Goal: Task Accomplishment & Management: Manage account settings

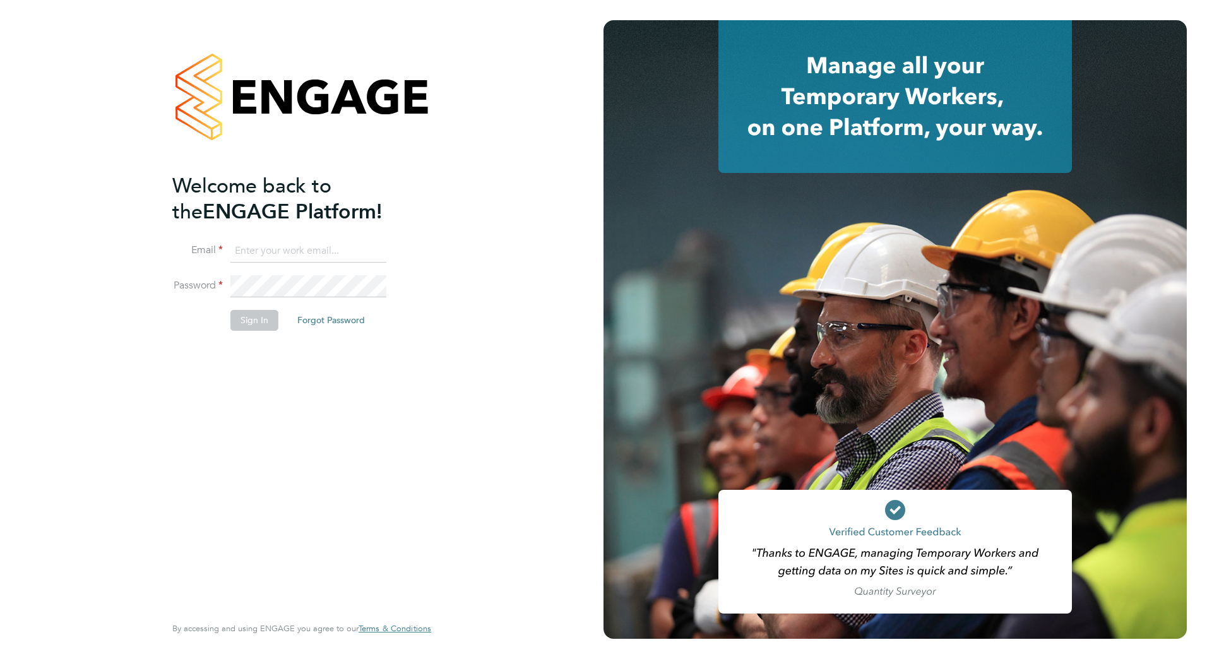
type input "[PERSON_NAME][EMAIL_ADDRESS][PERSON_NAME][DOMAIN_NAME]"
click at [247, 34] on button "Sign In" at bounding box center [254, 320] width 48 height 20
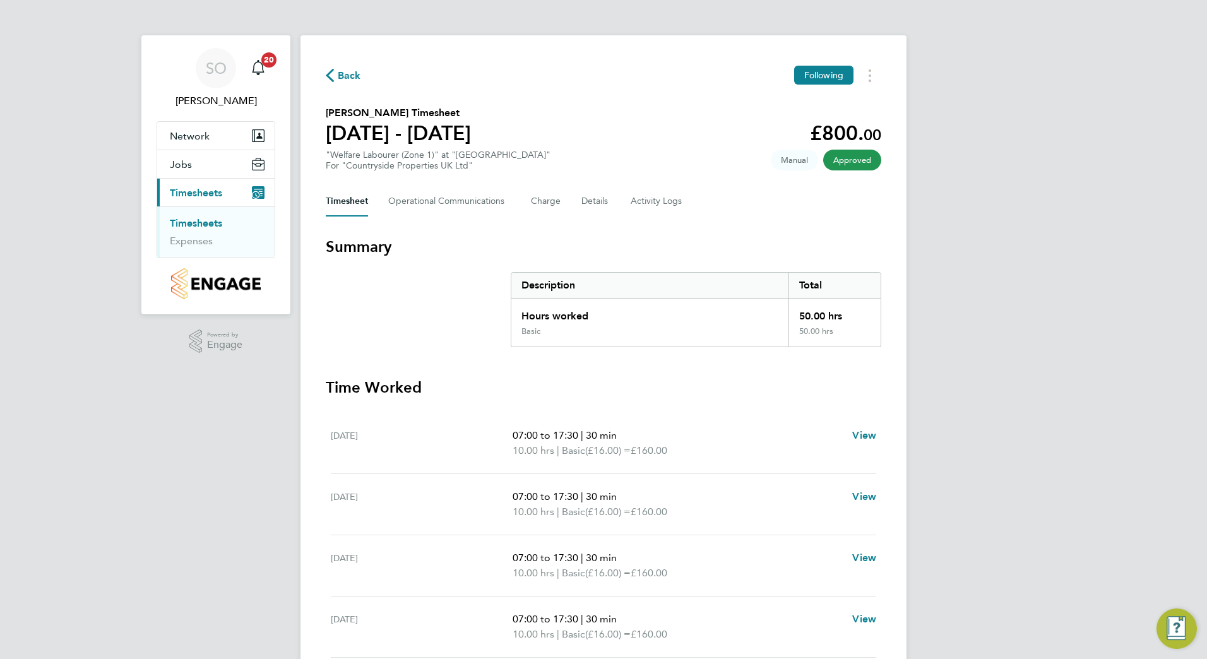
click at [354, 78] on span "Back" at bounding box center [349, 75] width 23 height 15
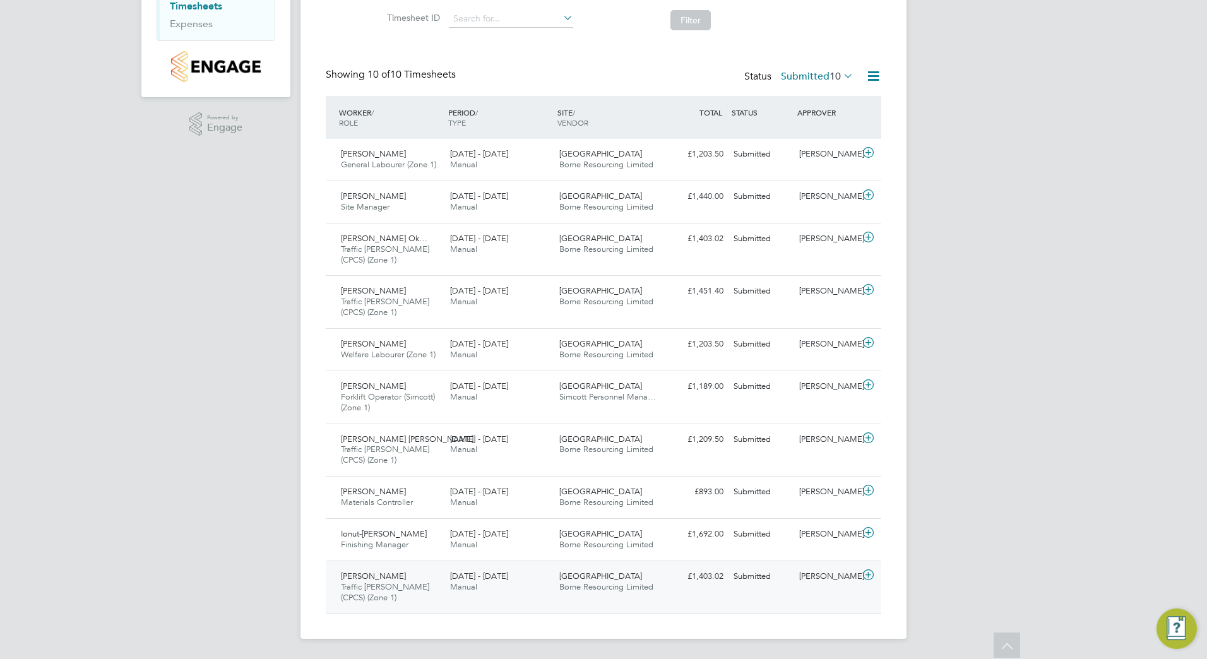
click at [394, 588] on span "Traffic [PERSON_NAME] (CPCS) (Zone 1)" at bounding box center [385, 591] width 88 height 21
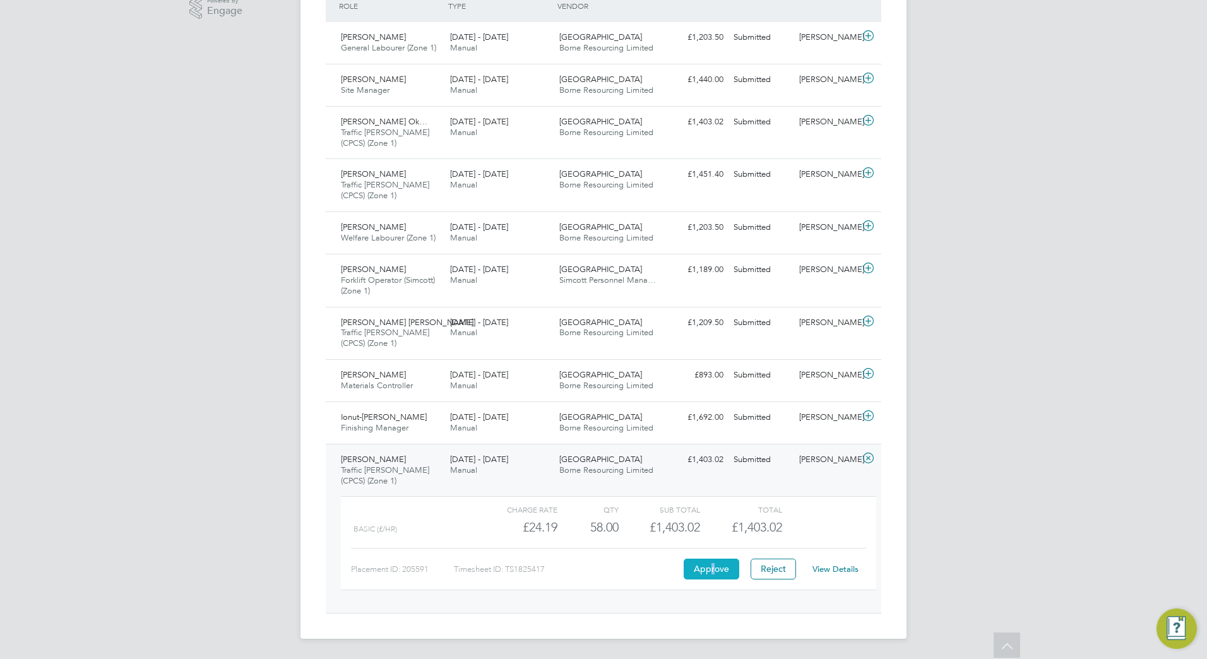
click at [712, 568] on button "Approve" at bounding box center [712, 569] width 56 height 20
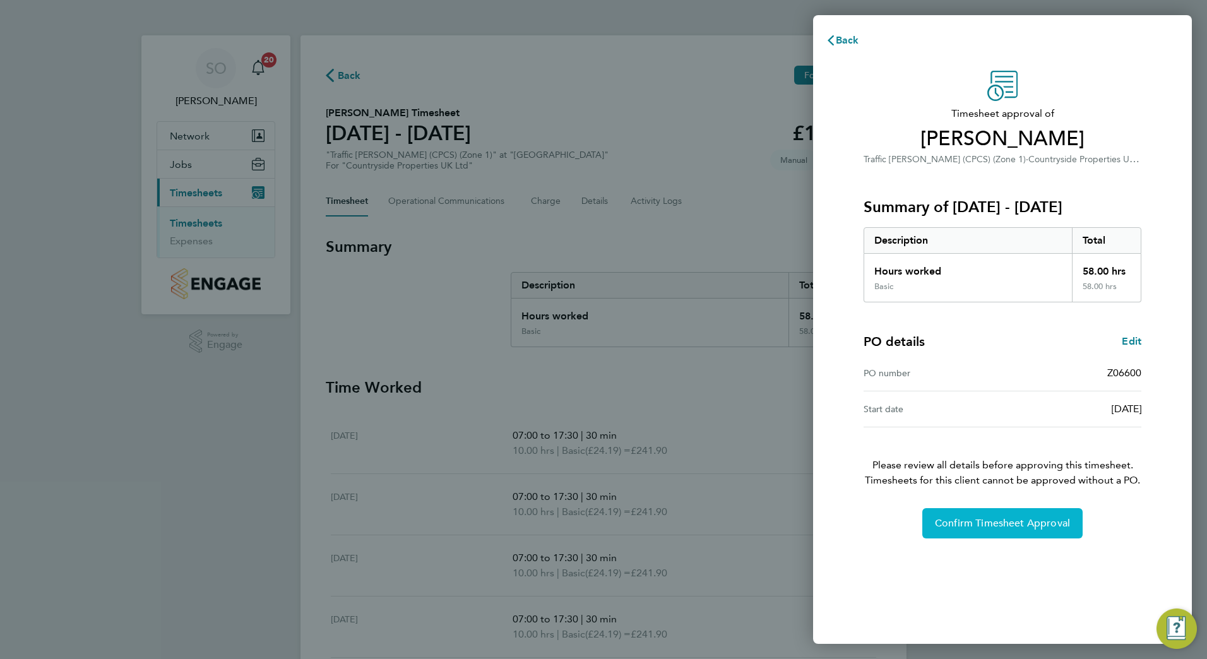
click at [1019, 522] on span "Confirm Timesheet Approval" at bounding box center [1002, 523] width 135 height 13
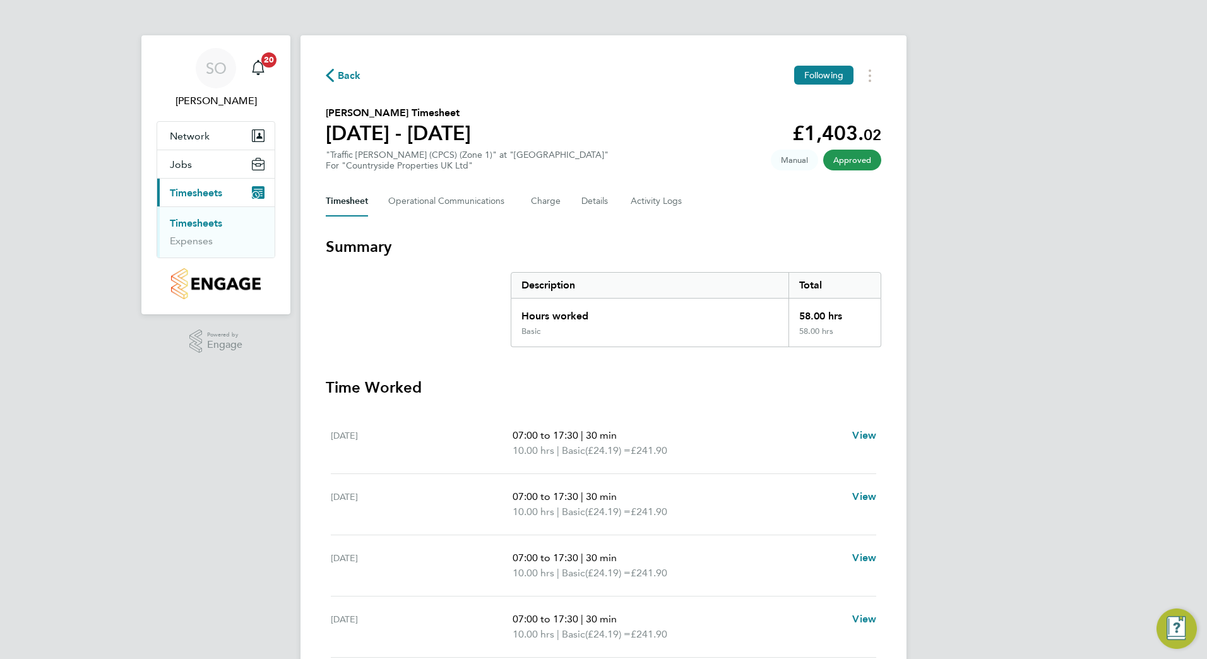
click at [348, 73] on span "Back" at bounding box center [349, 75] width 23 height 15
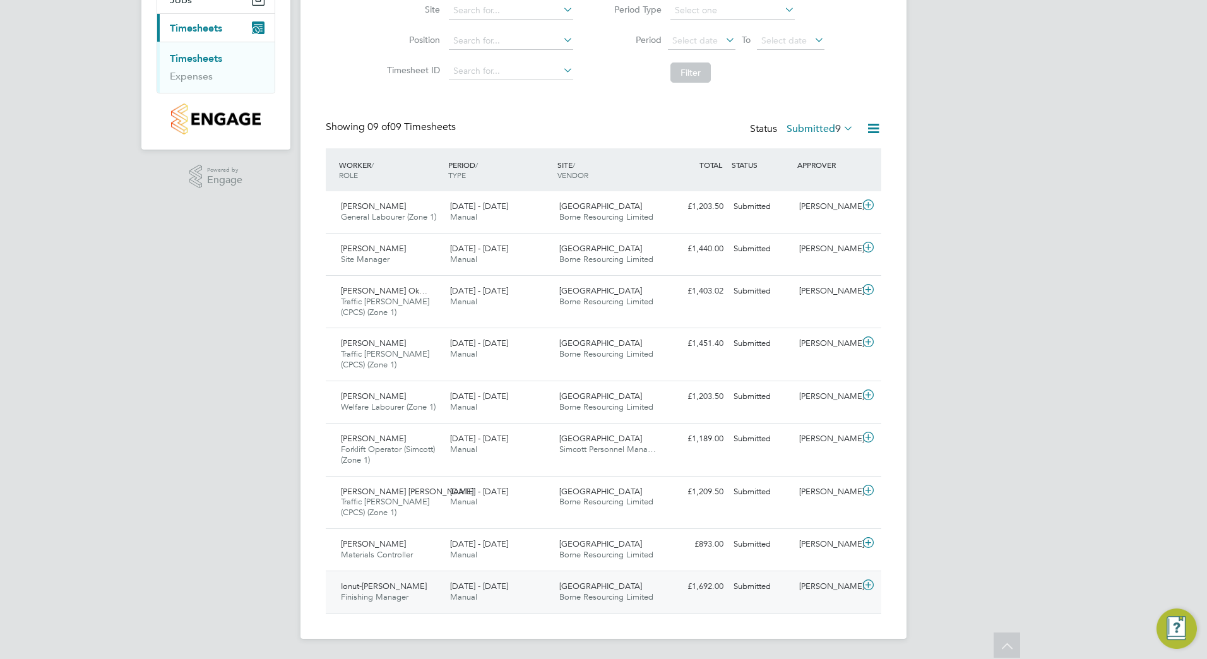
click at [564, 589] on span "Cambridge Road Estate" at bounding box center [600, 586] width 83 height 11
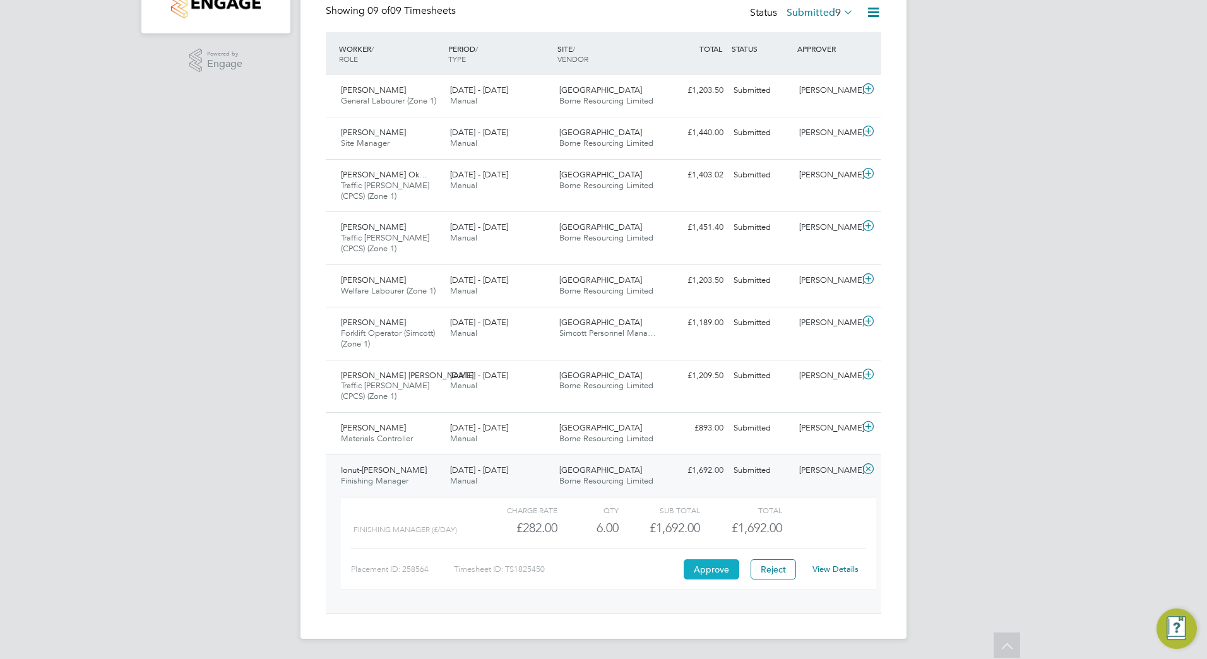
click at [713, 574] on button "Approve" at bounding box center [712, 569] width 56 height 20
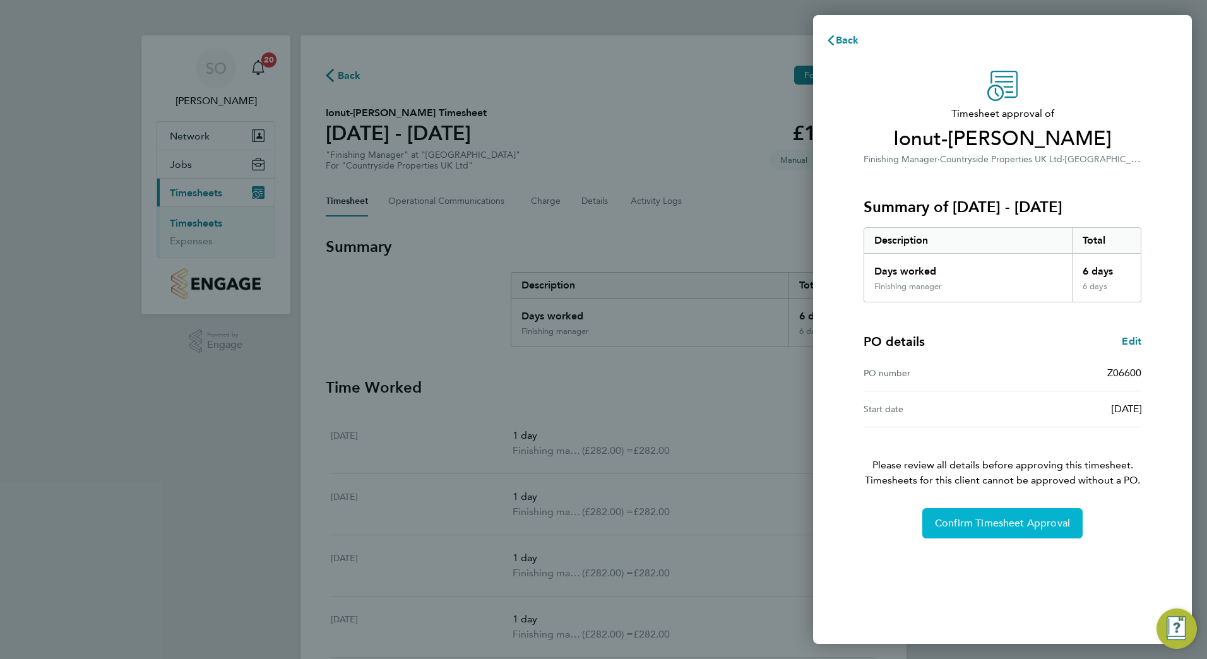
click at [988, 523] on span "Confirm Timesheet Approval" at bounding box center [1002, 523] width 135 height 13
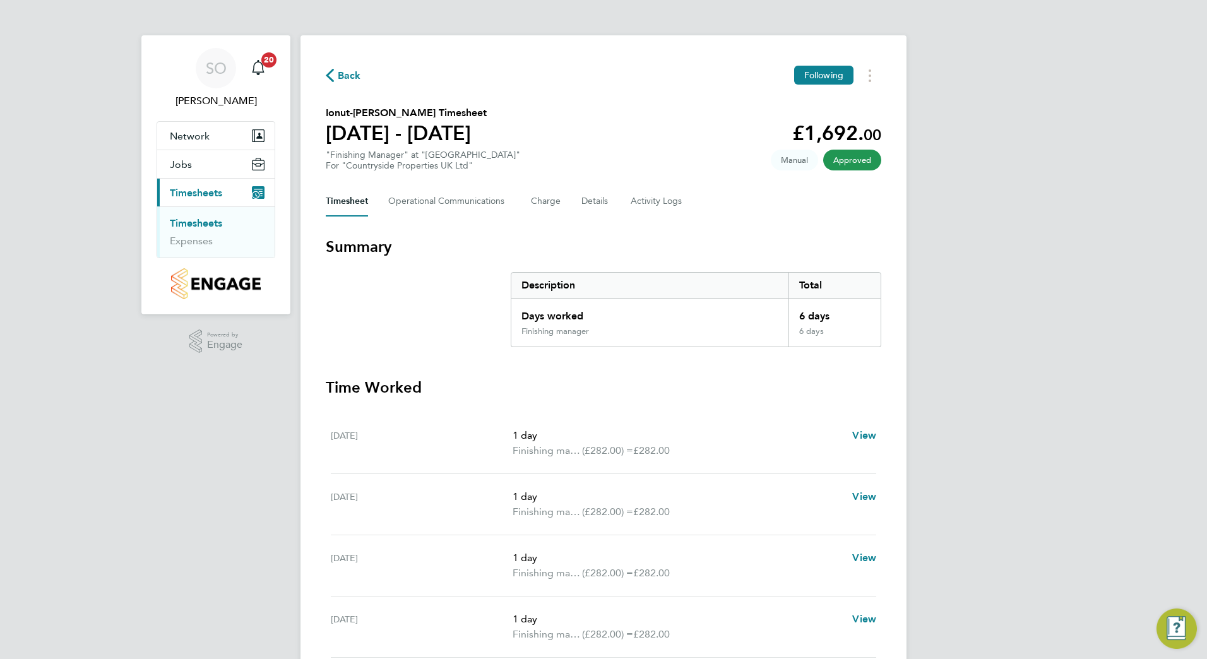
click at [354, 78] on span "Back" at bounding box center [349, 75] width 23 height 15
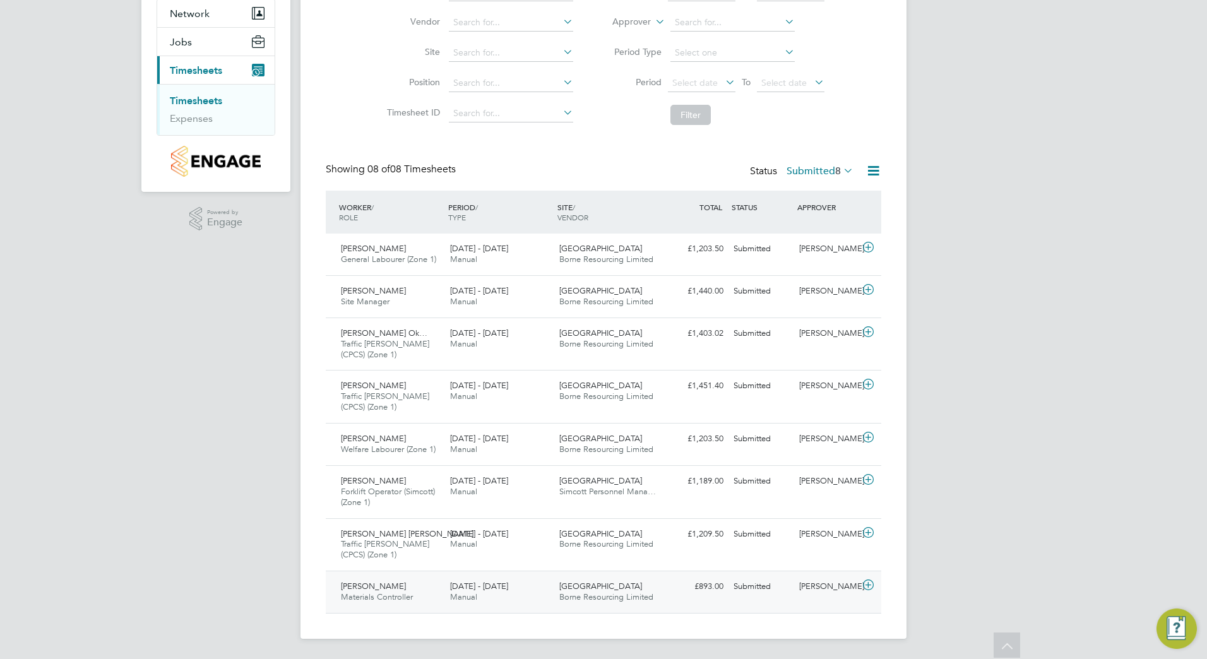
click at [586, 595] on span "Borne Resourcing Limited" at bounding box center [606, 596] width 94 height 11
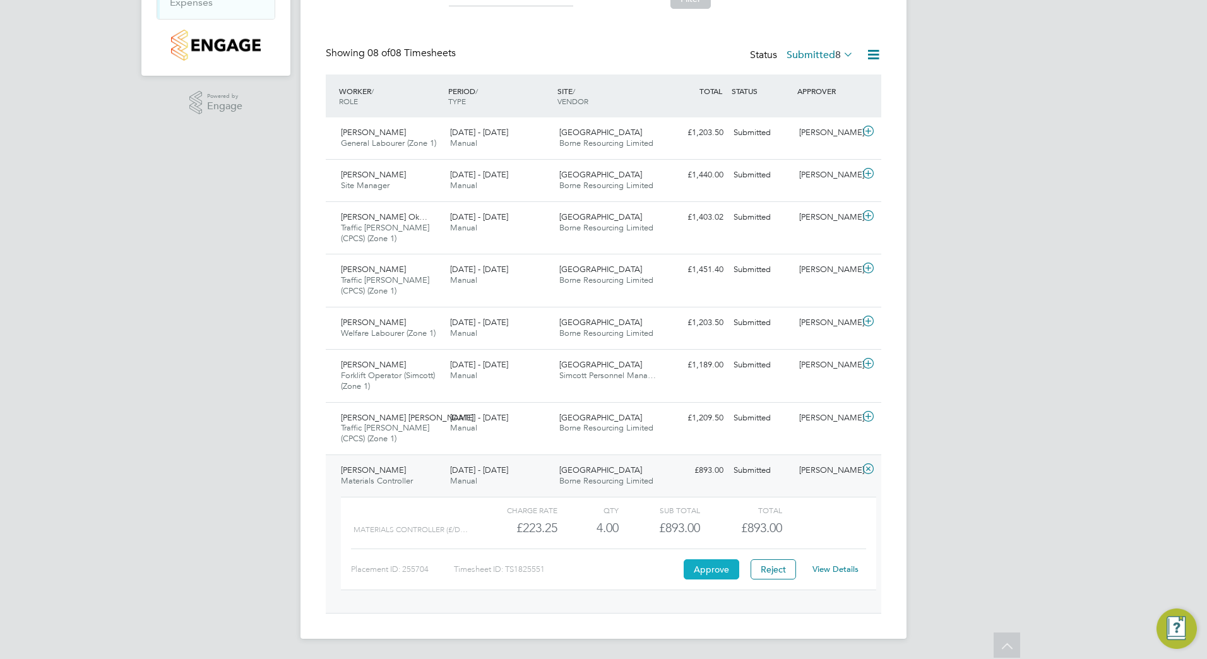
click at [706, 569] on button "Approve" at bounding box center [712, 569] width 56 height 20
click at [826, 571] on link "View Details" at bounding box center [835, 569] width 46 height 11
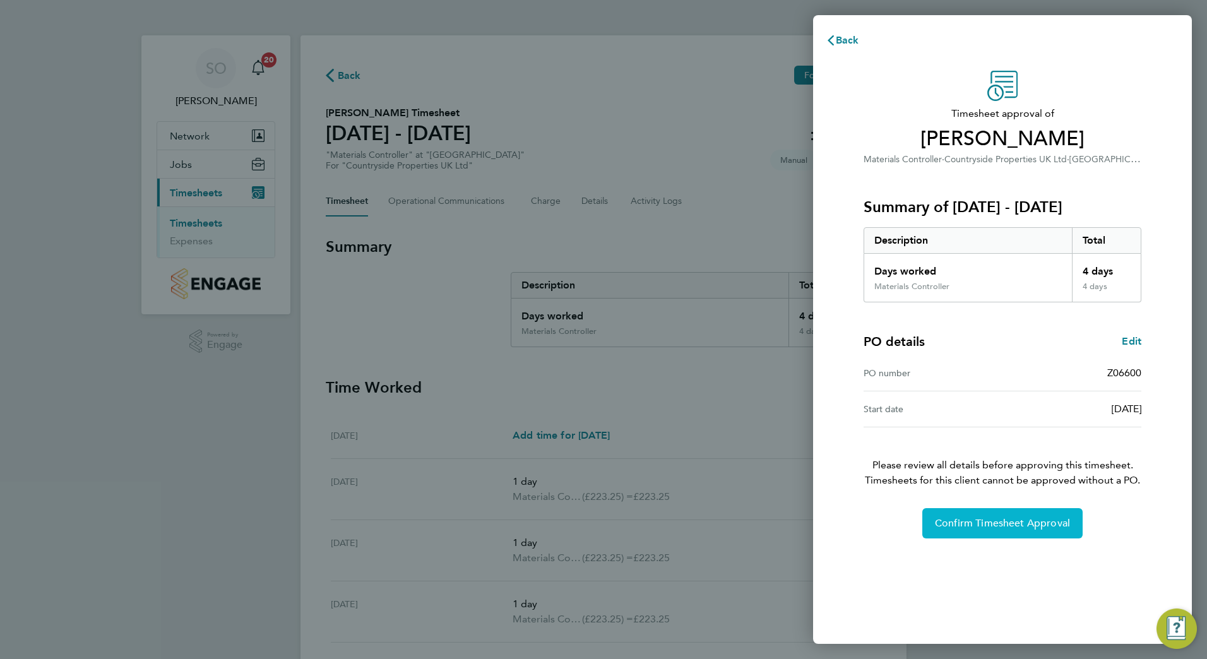
click at [962, 523] on span "Confirm Timesheet Approval" at bounding box center [1002, 523] width 135 height 13
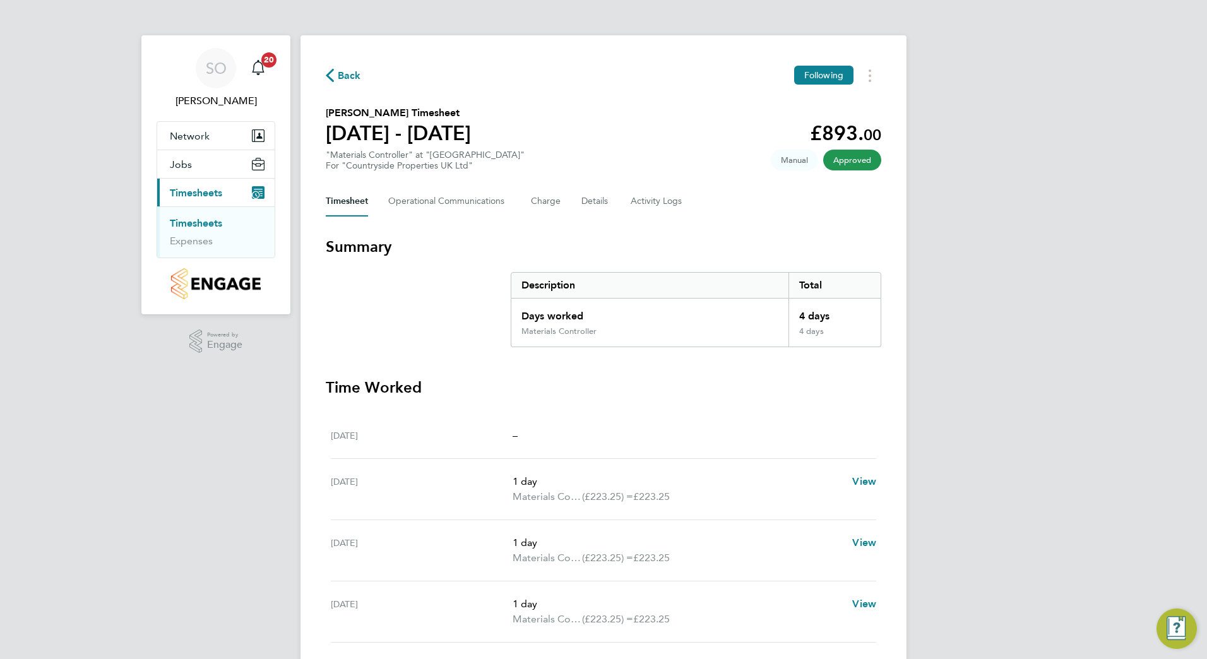
click at [348, 76] on span "Back" at bounding box center [349, 75] width 23 height 15
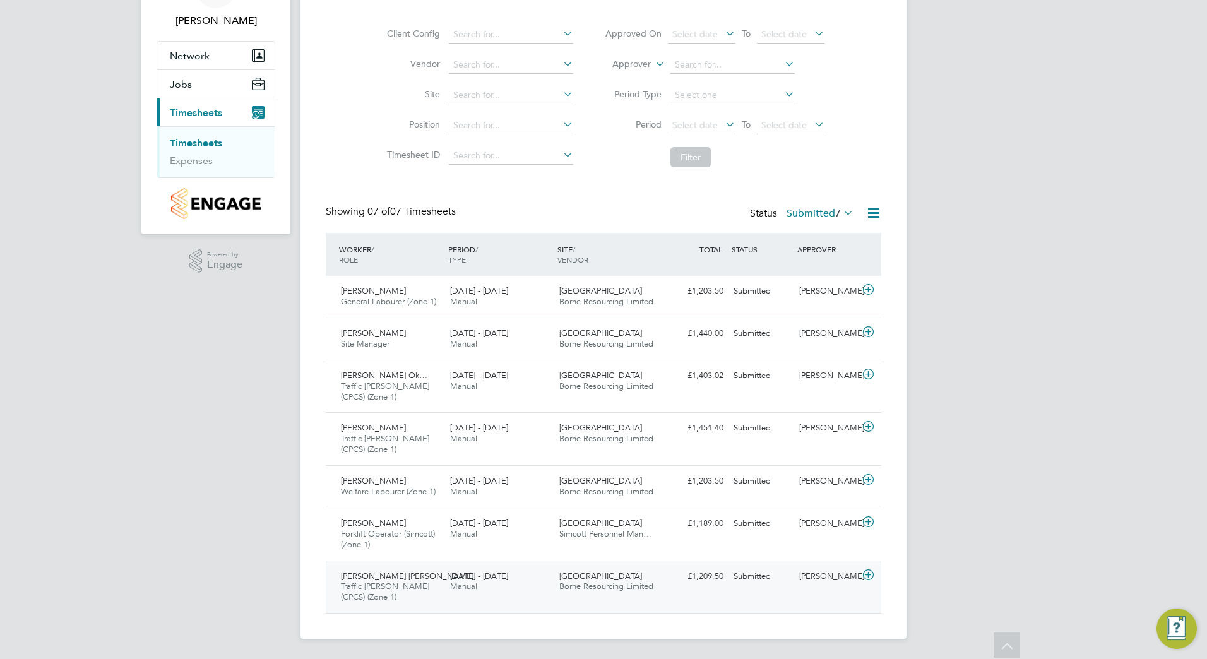
click at [453, 593] on div "15 - 21 Sep 2025 Manual" at bounding box center [499, 582] width 109 height 32
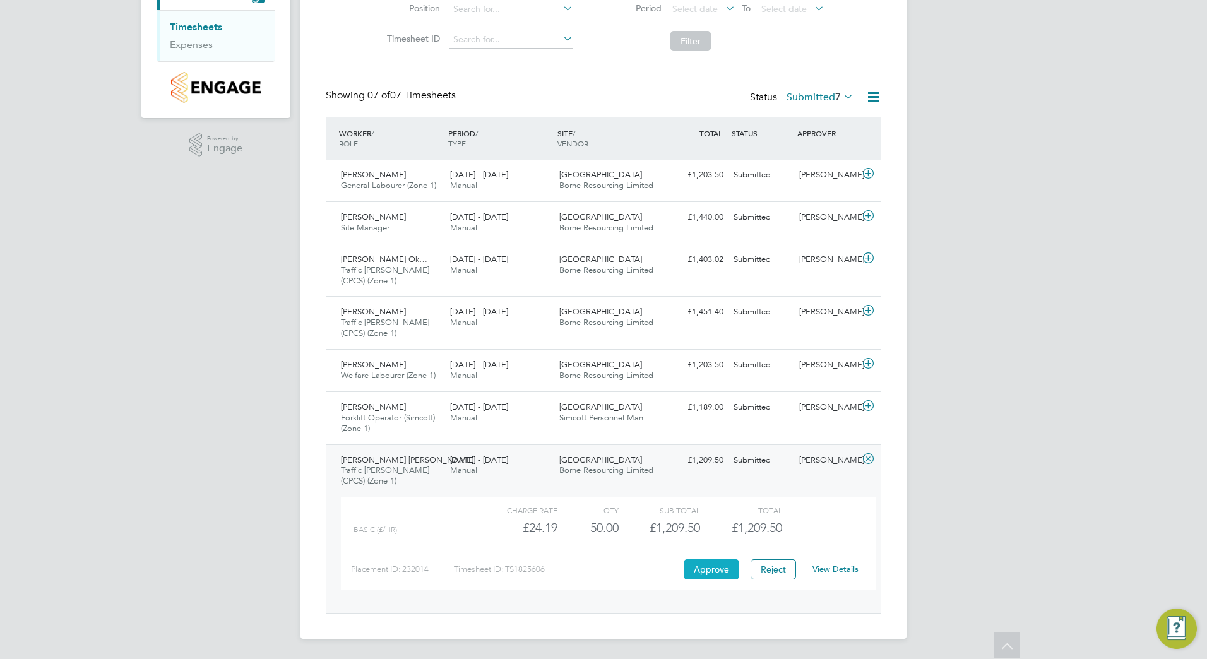
click at [697, 569] on button "Approve" at bounding box center [712, 569] width 56 height 20
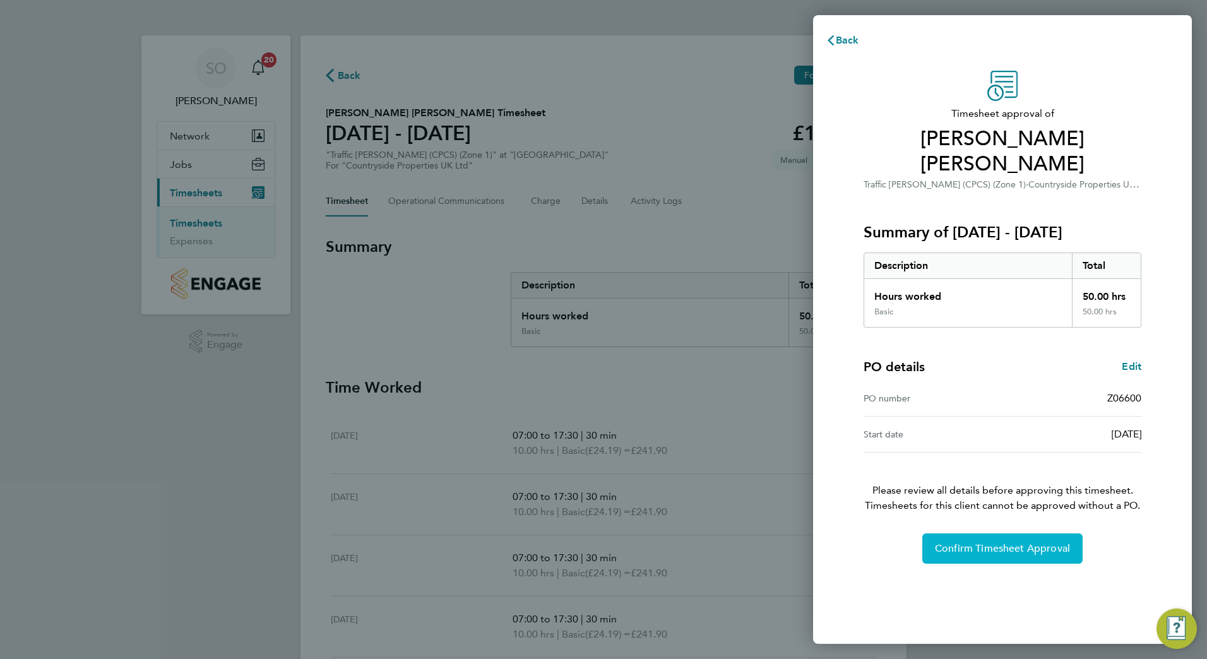
click at [1012, 542] on span "Confirm Timesheet Approval" at bounding box center [1002, 548] width 135 height 13
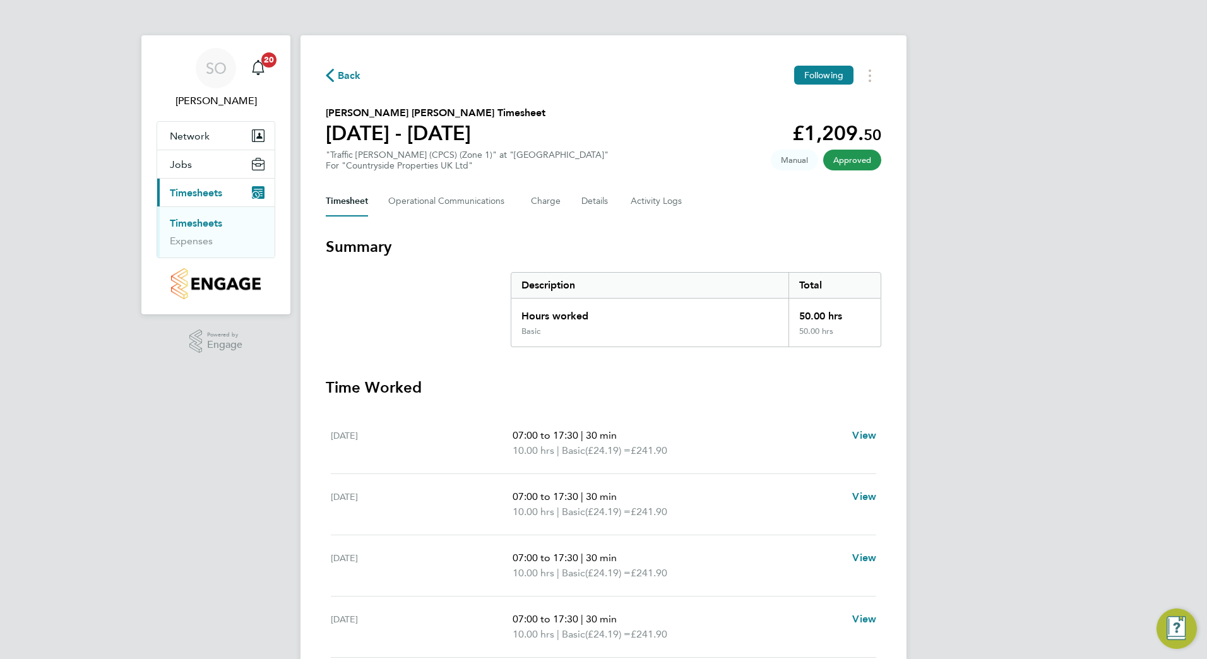
click at [350, 74] on span "Back" at bounding box center [349, 75] width 23 height 15
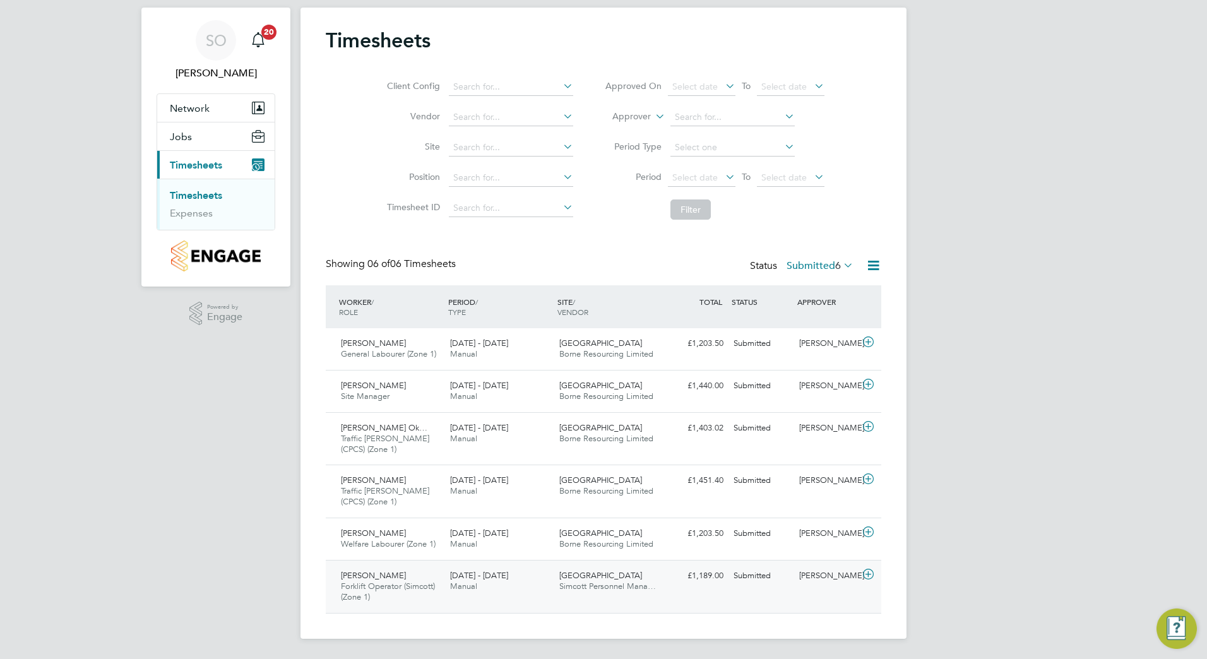
click at [637, 584] on span "Simcott Personnel Mana…" at bounding box center [607, 586] width 97 height 11
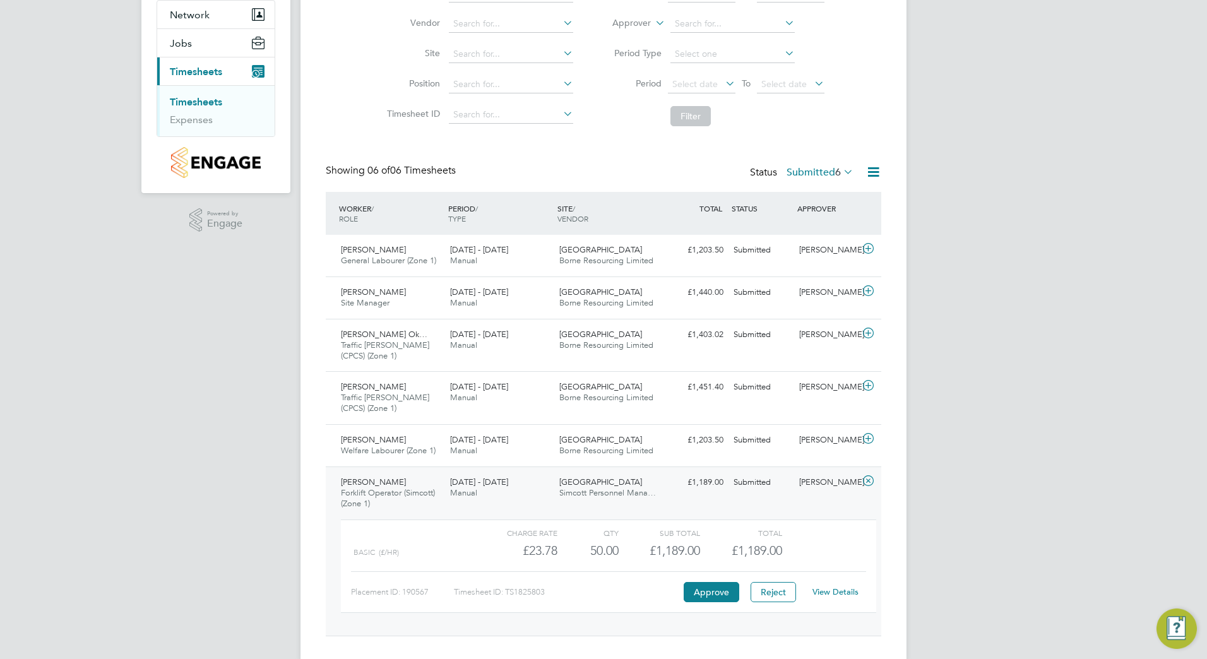
scroll to position [144, 0]
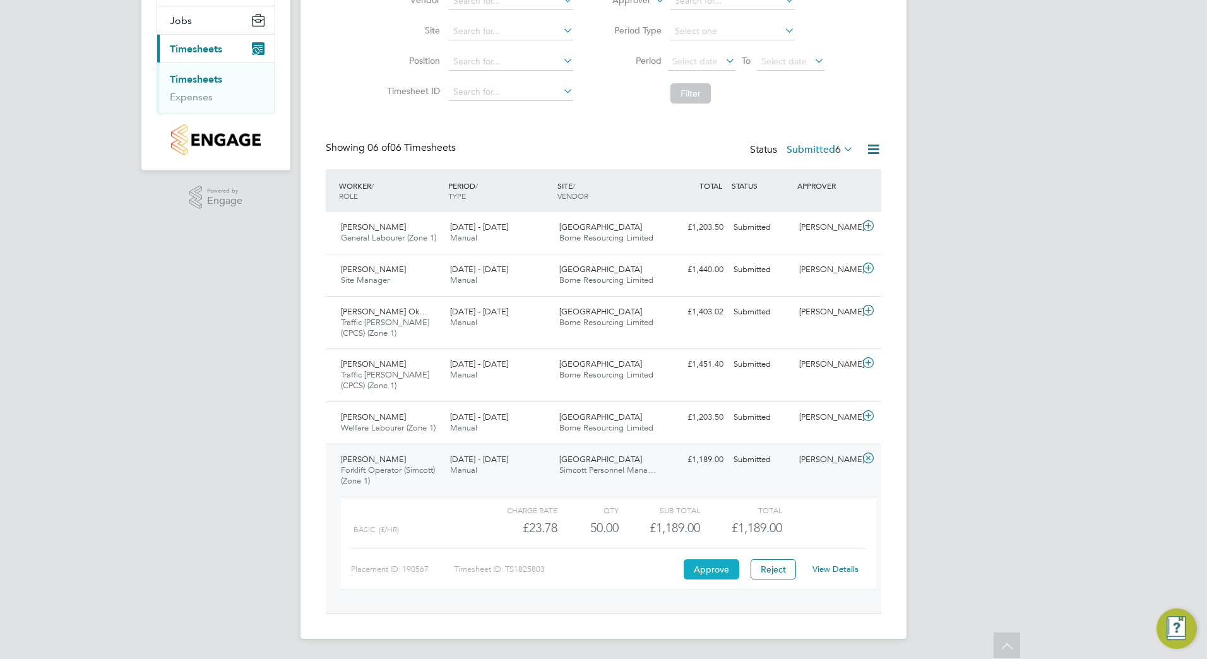
click at [707, 572] on button "Approve" at bounding box center [712, 569] width 56 height 20
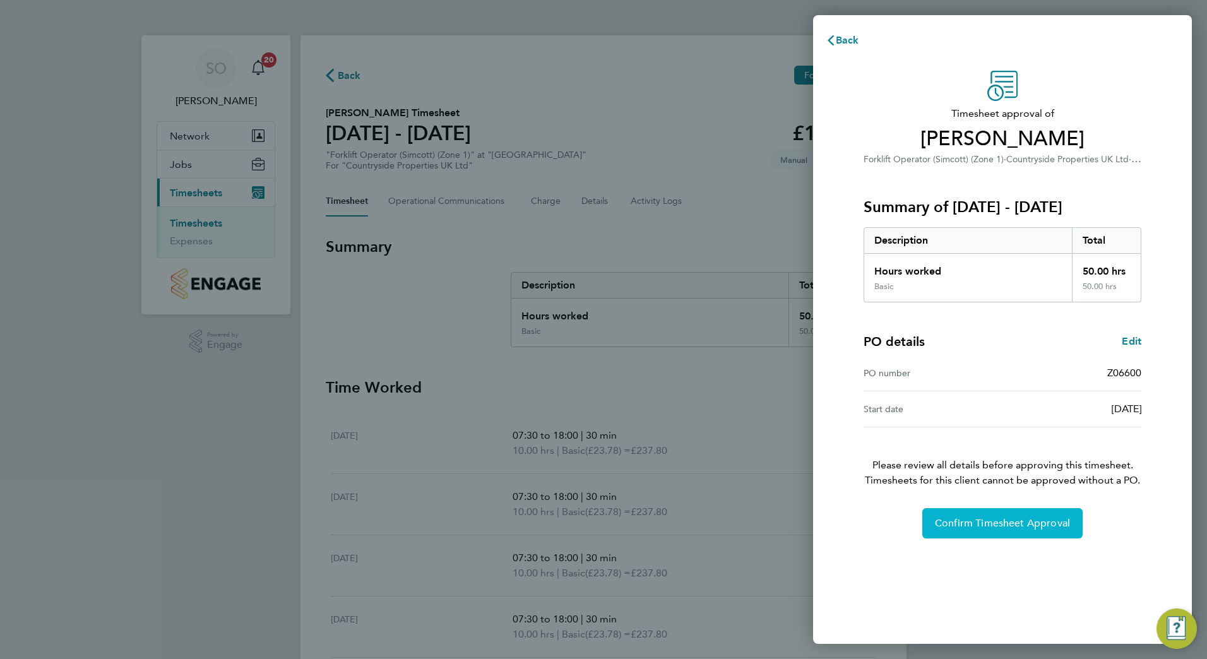
click at [974, 522] on span "Confirm Timesheet Approval" at bounding box center [1002, 523] width 135 height 13
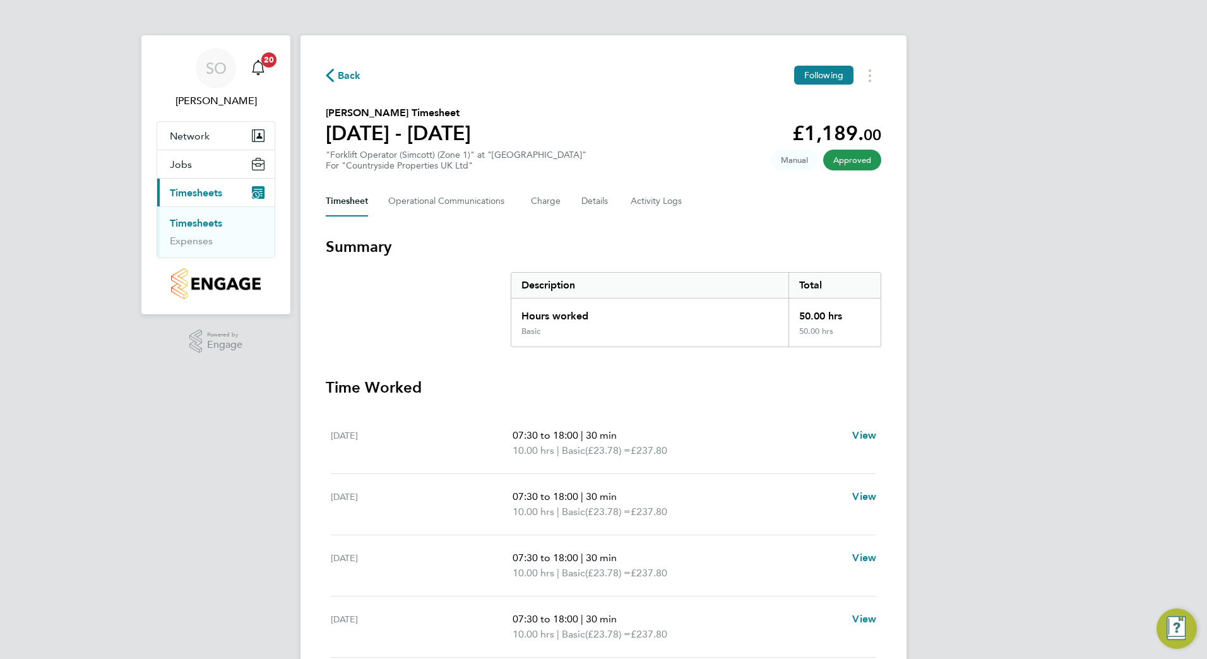
click at [348, 72] on span "Back" at bounding box center [349, 75] width 23 height 15
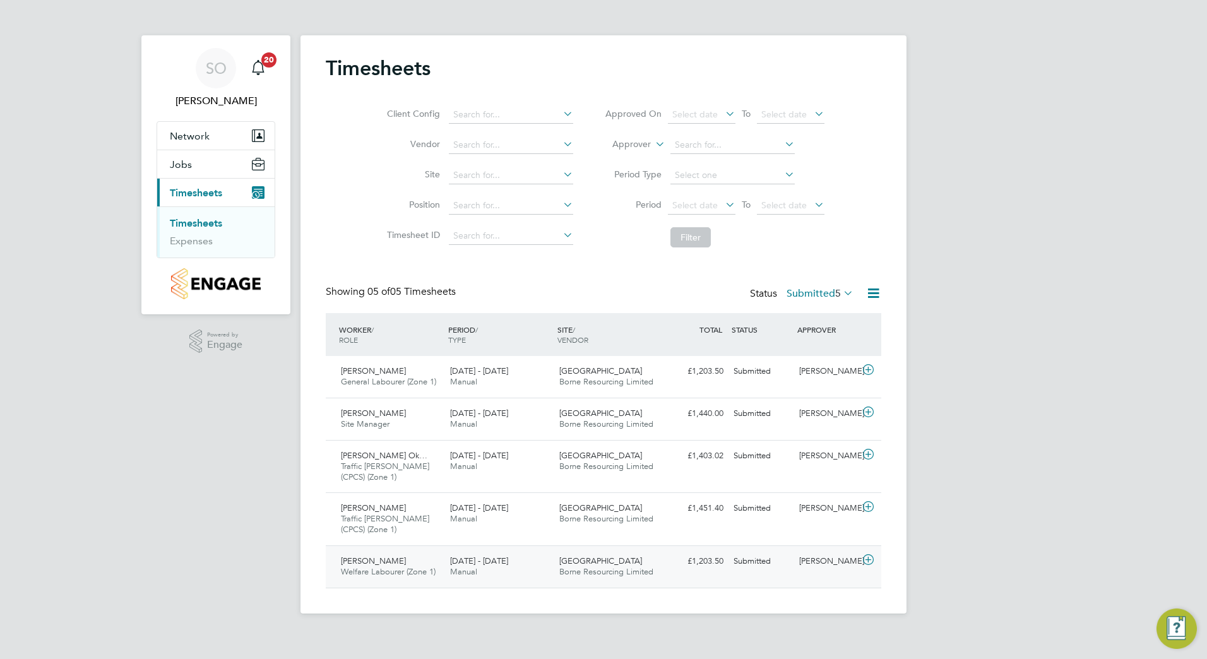
click at [581, 566] on div "Cambridge Road Estate Borne Resourcing Limited" at bounding box center [608, 567] width 109 height 32
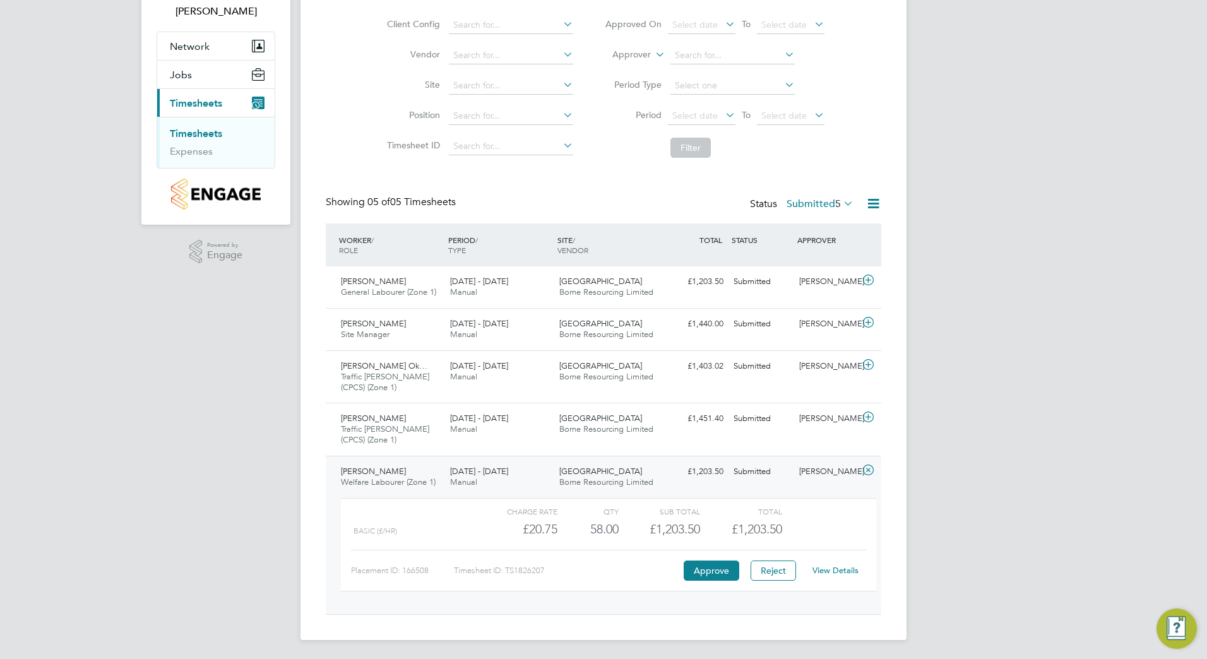
scroll to position [91, 0]
click at [827, 570] on link "View Details" at bounding box center [835, 569] width 46 height 11
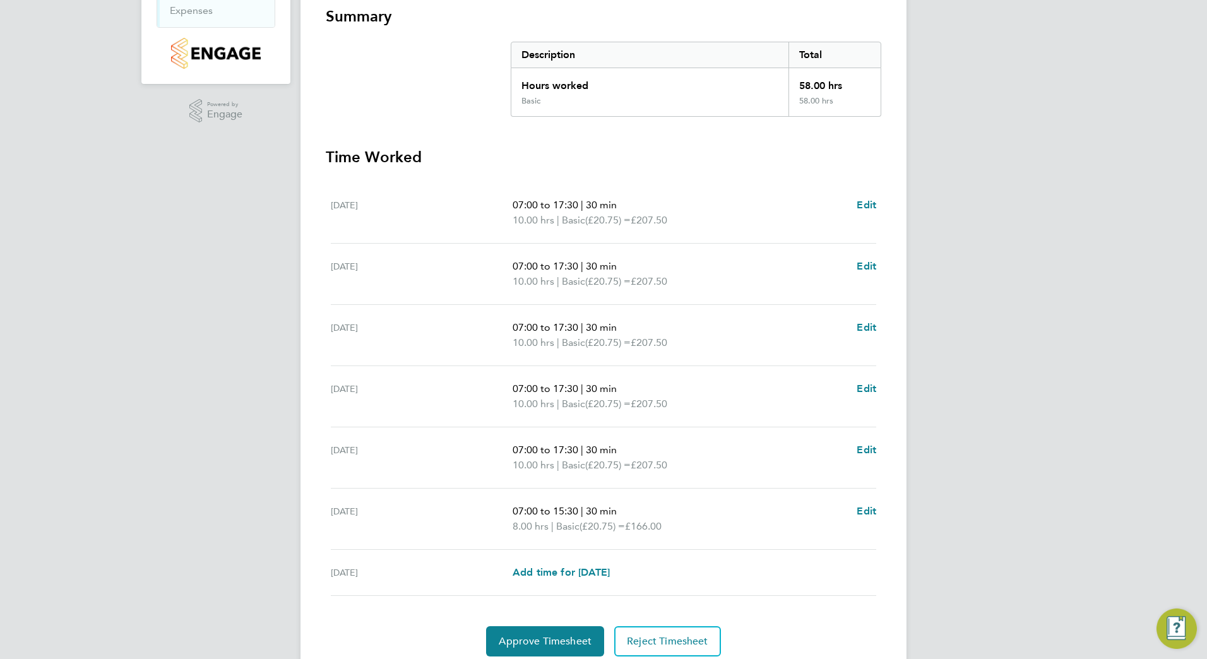
scroll to position [252, 0]
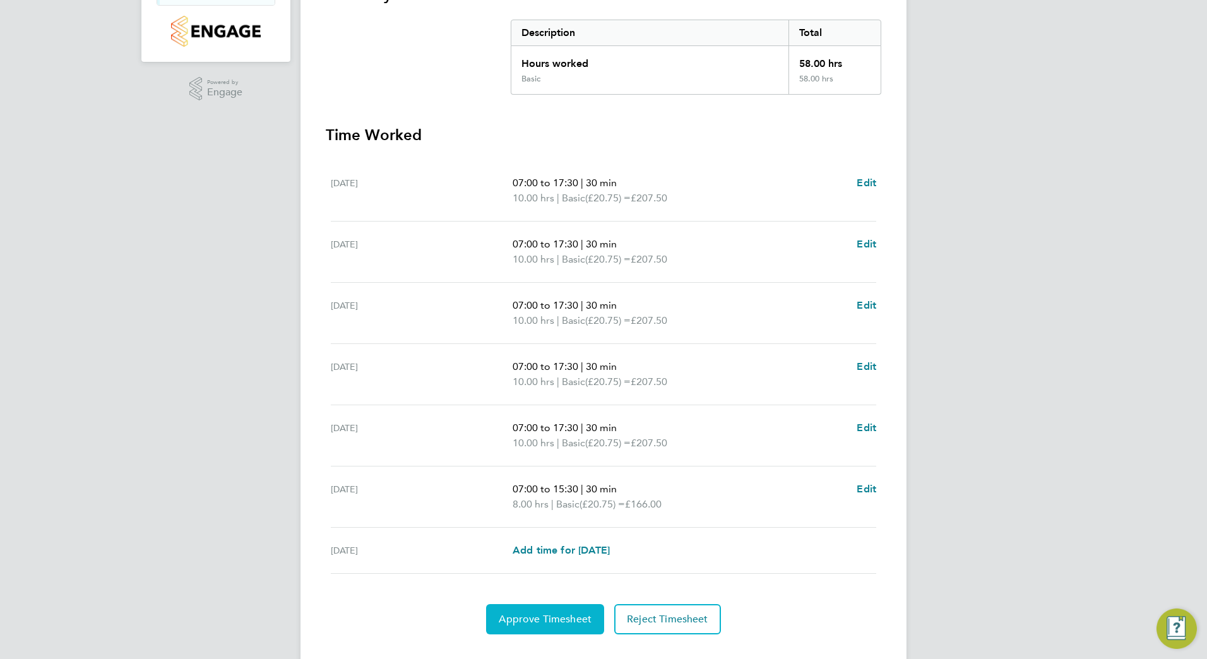
click at [554, 618] on span "Approve Timesheet" at bounding box center [545, 619] width 93 height 13
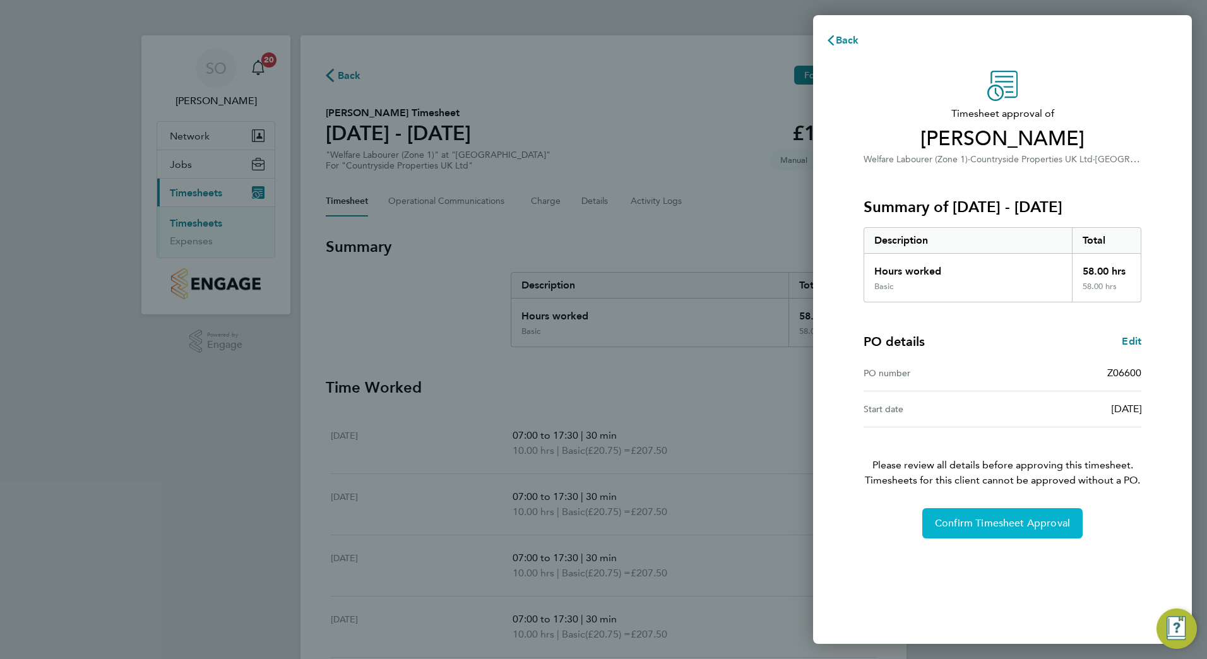
click at [960, 525] on span "Confirm Timesheet Approval" at bounding box center [1002, 523] width 135 height 13
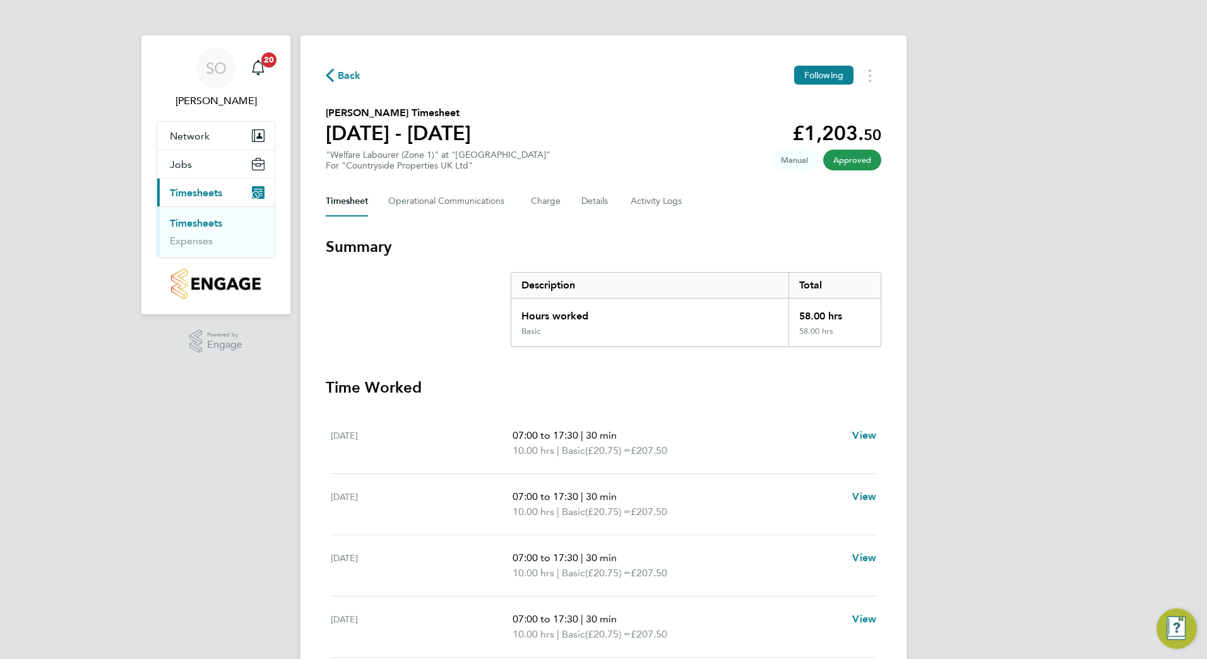
click at [346, 71] on span "Back" at bounding box center [349, 75] width 23 height 15
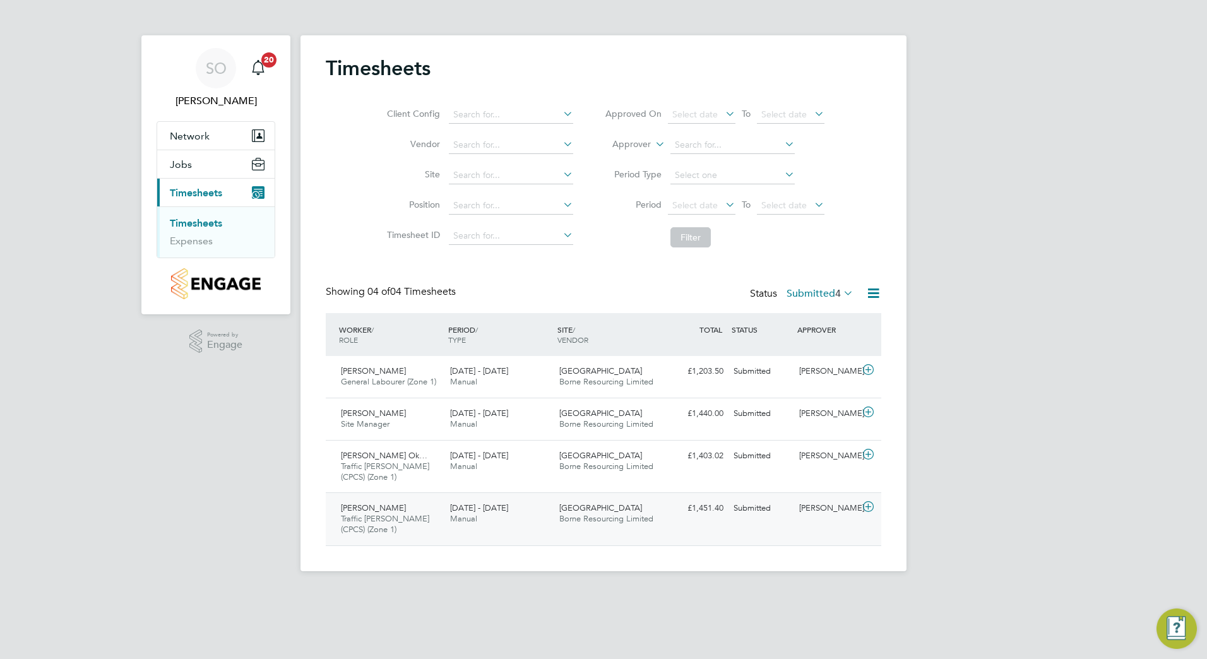
click at [550, 510] on div "[DATE] - [DATE] Manual" at bounding box center [499, 514] width 109 height 32
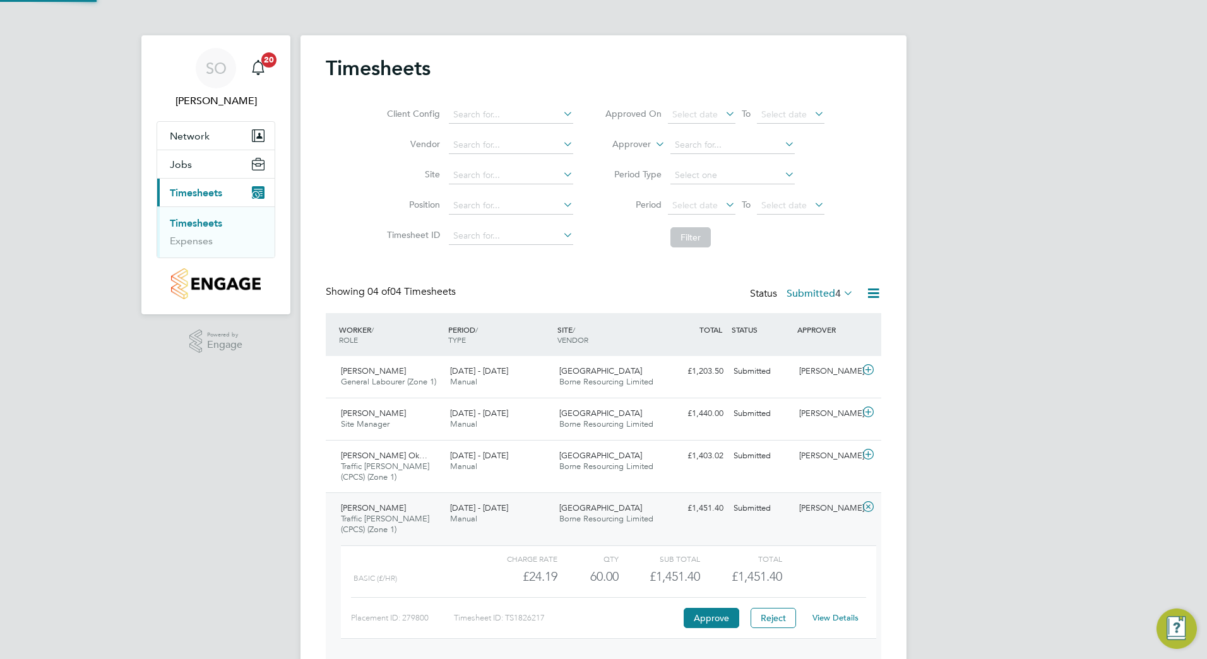
scroll to position [21, 123]
click at [698, 617] on button "Approve" at bounding box center [712, 618] width 56 height 20
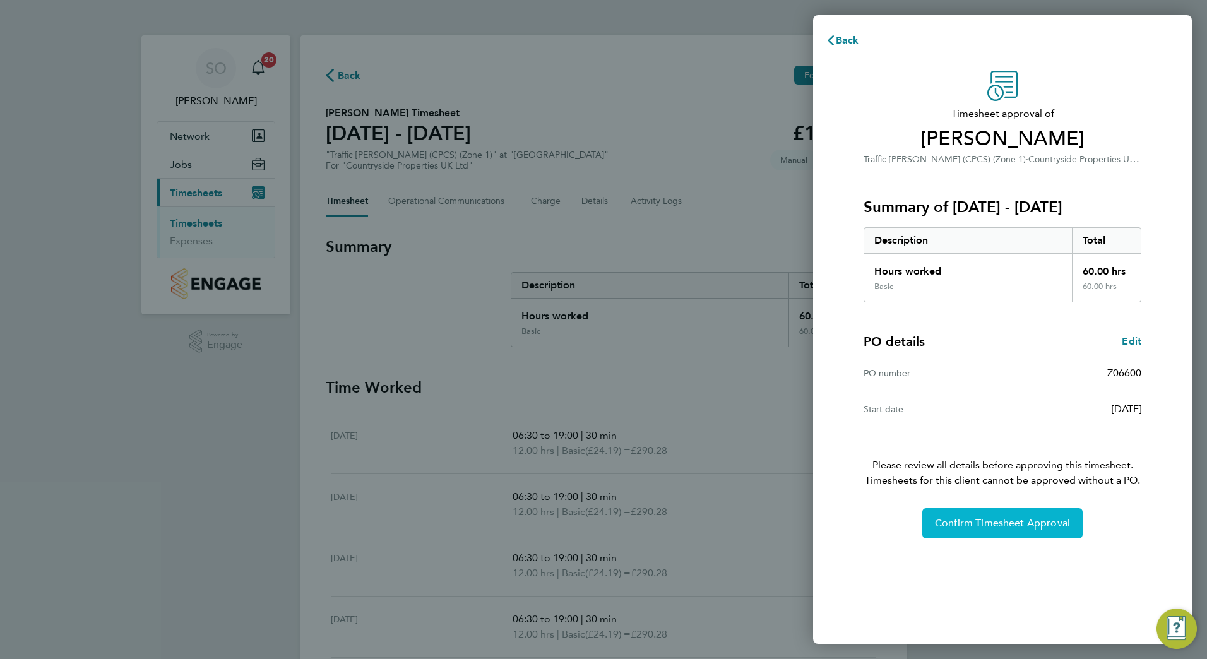
click at [943, 527] on span "Confirm Timesheet Approval" at bounding box center [1002, 523] width 135 height 13
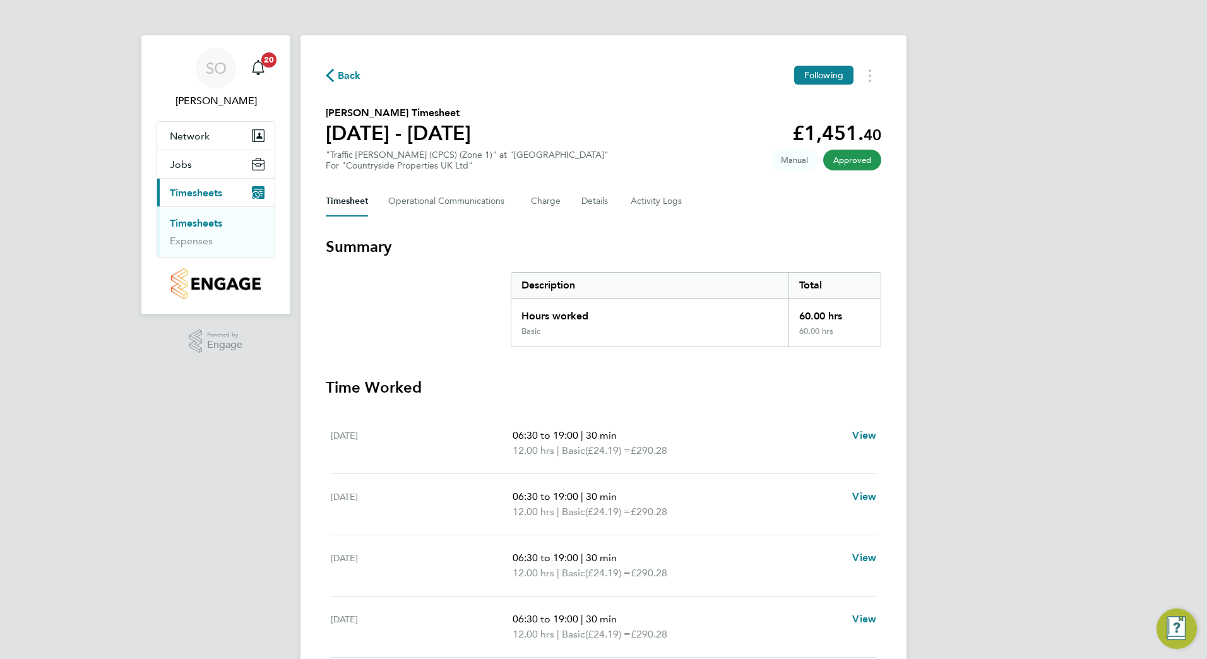
click at [348, 78] on span "Back" at bounding box center [349, 75] width 23 height 15
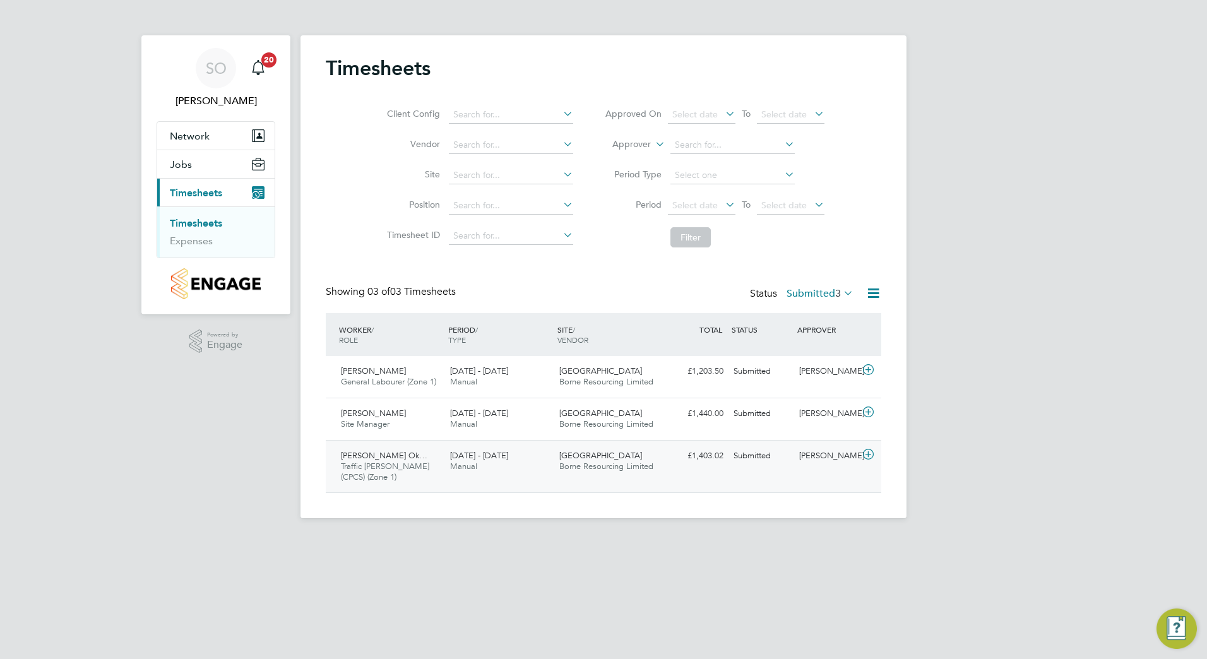
click at [595, 458] on span "[GEOGRAPHIC_DATA]" at bounding box center [600, 455] width 83 height 11
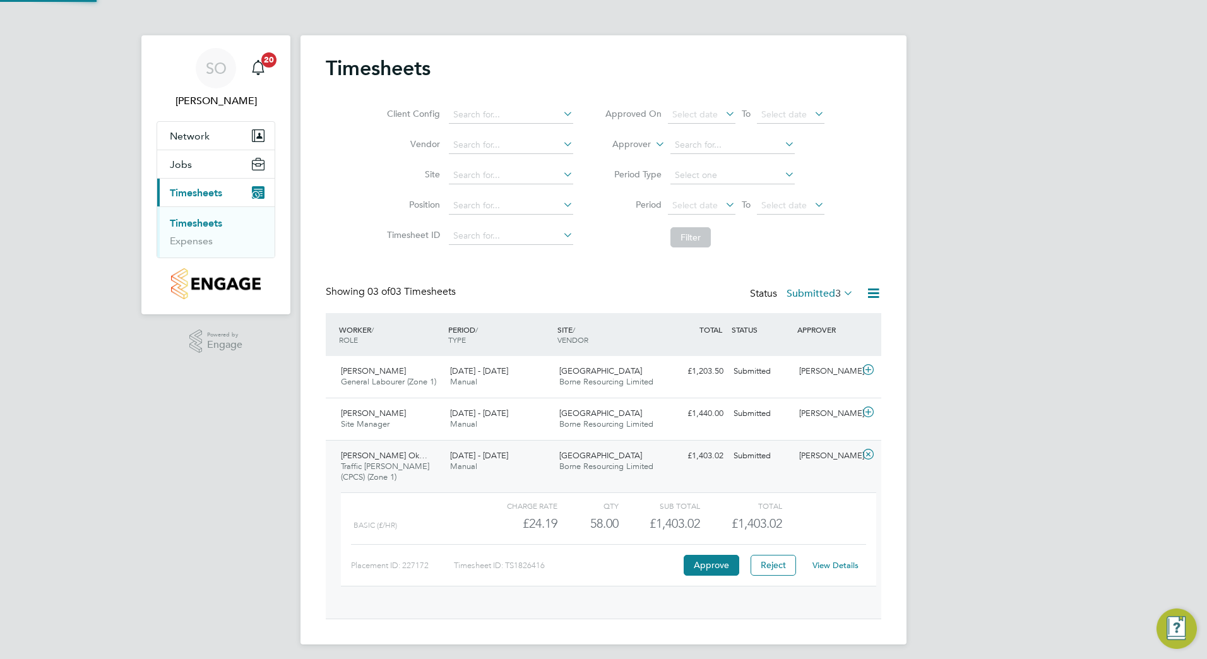
scroll to position [21, 123]
click at [829, 562] on link "View Details" at bounding box center [835, 565] width 46 height 11
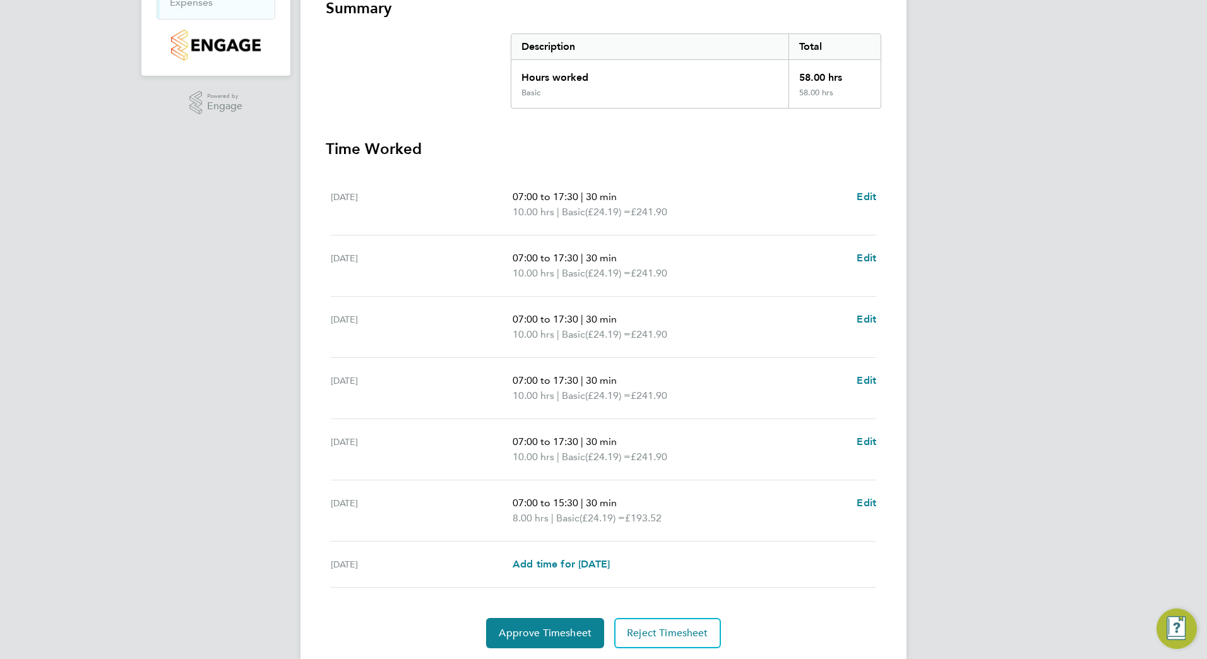
scroll to position [252, 0]
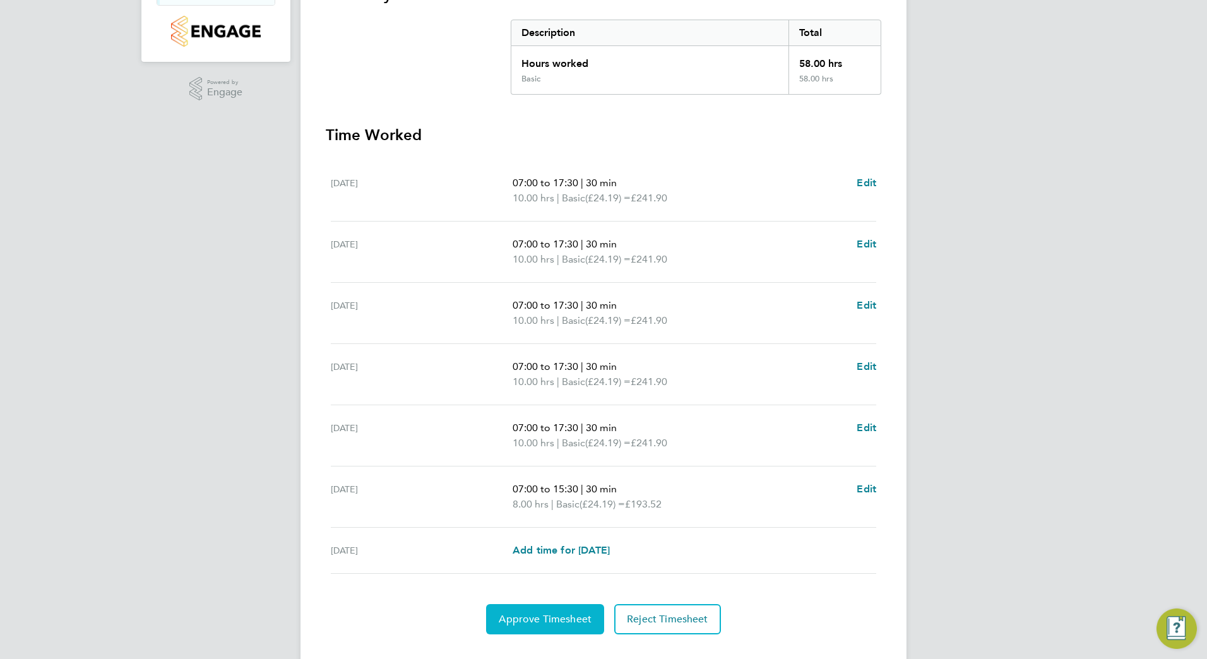
click at [543, 622] on span "Approve Timesheet" at bounding box center [545, 619] width 93 height 13
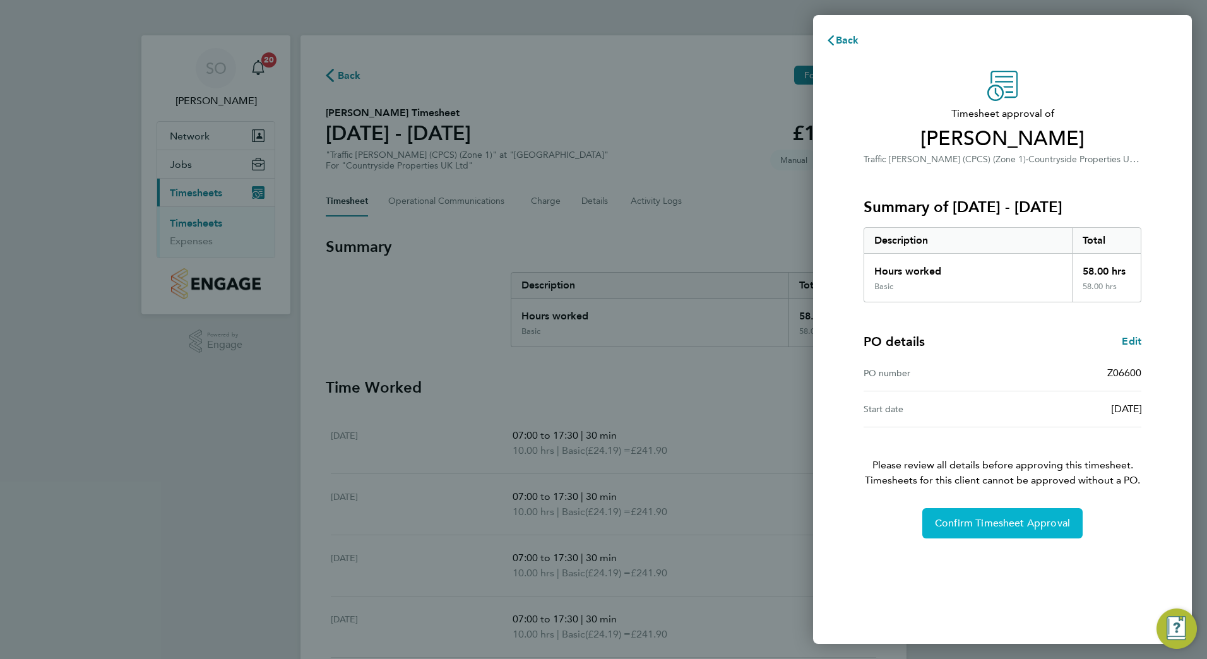
click at [1004, 530] on button "Confirm Timesheet Approval" at bounding box center [1002, 523] width 160 height 30
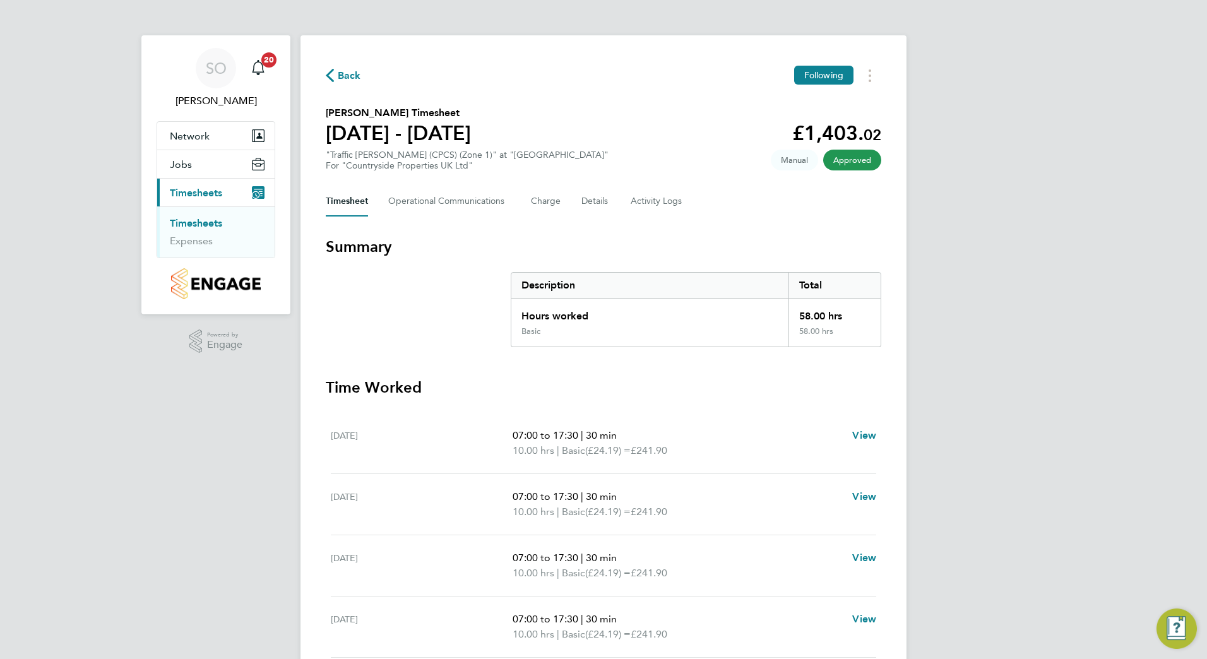
click at [345, 74] on span "Back" at bounding box center [349, 75] width 23 height 15
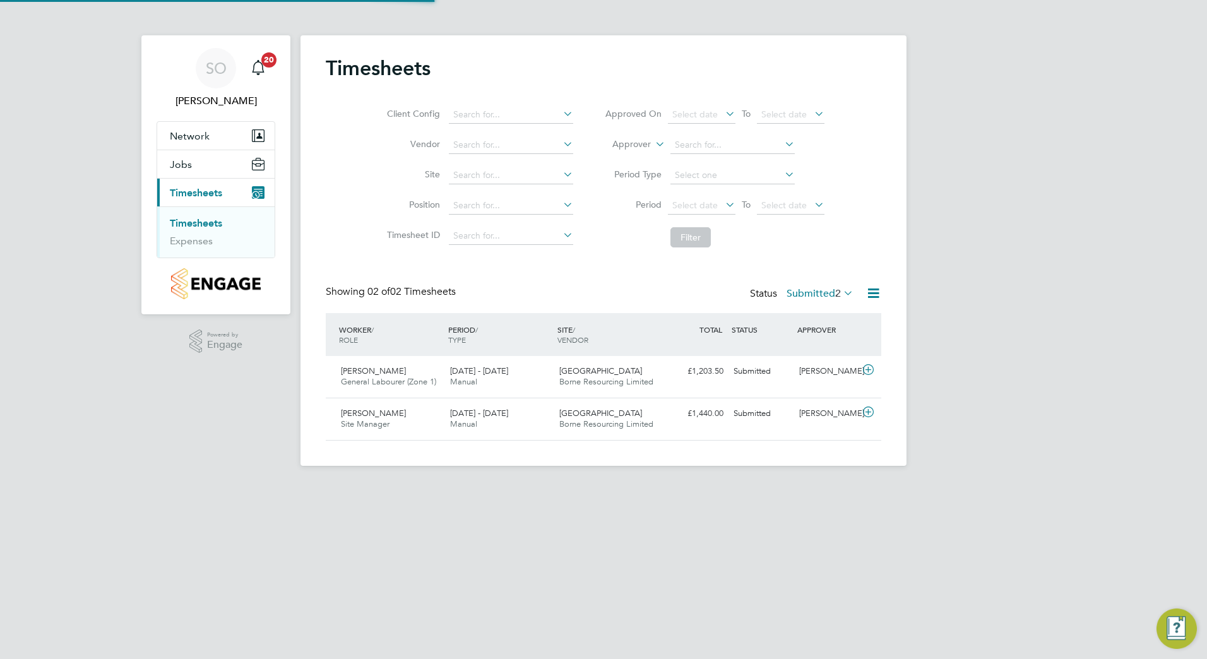
scroll to position [32, 110]
click at [575, 415] on span "[GEOGRAPHIC_DATA]" at bounding box center [600, 413] width 83 height 11
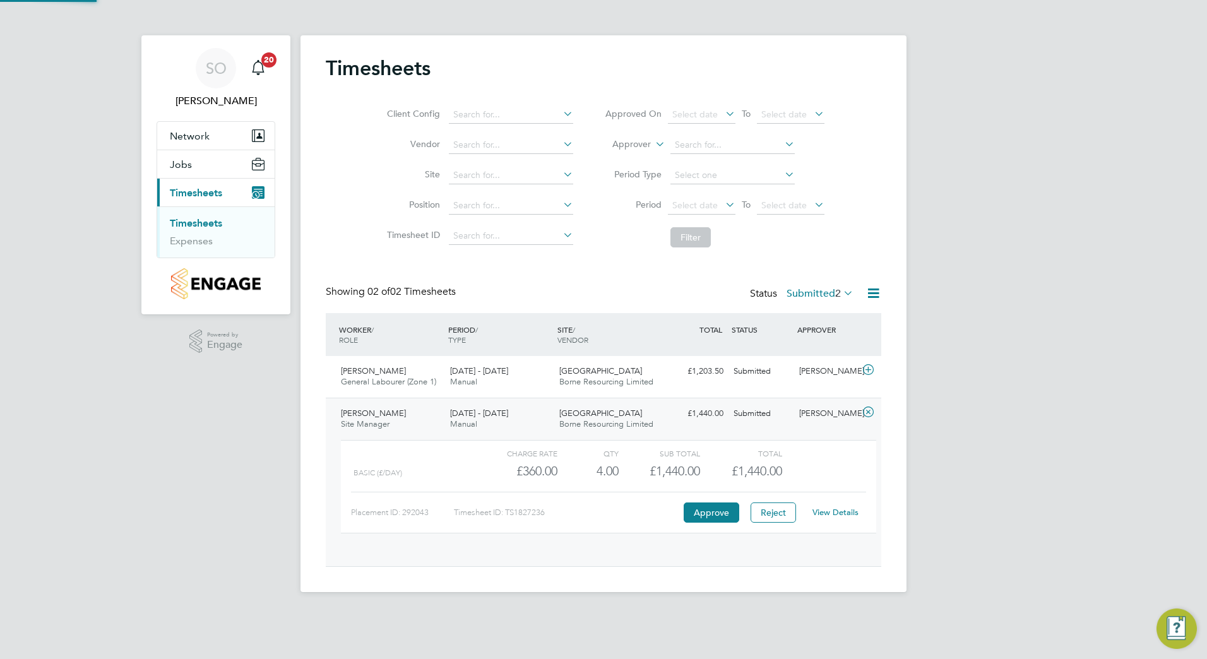
scroll to position [21, 123]
click at [713, 513] on button "Approve" at bounding box center [712, 512] width 56 height 20
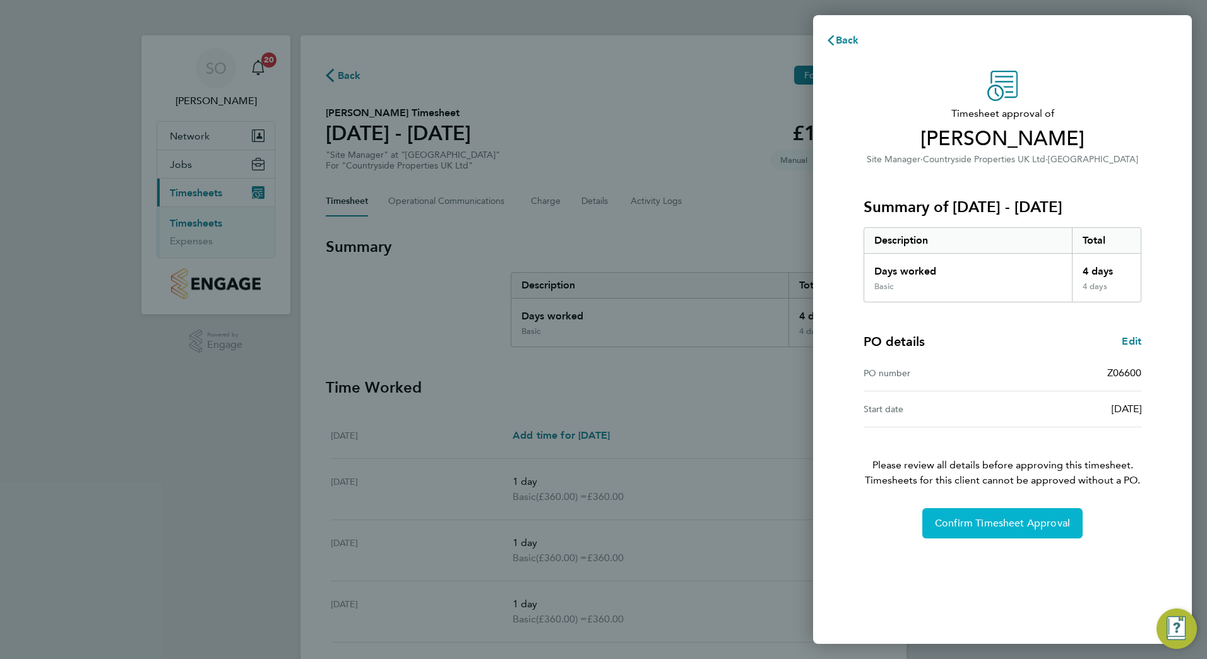
click at [950, 519] on span "Confirm Timesheet Approval" at bounding box center [1002, 523] width 135 height 13
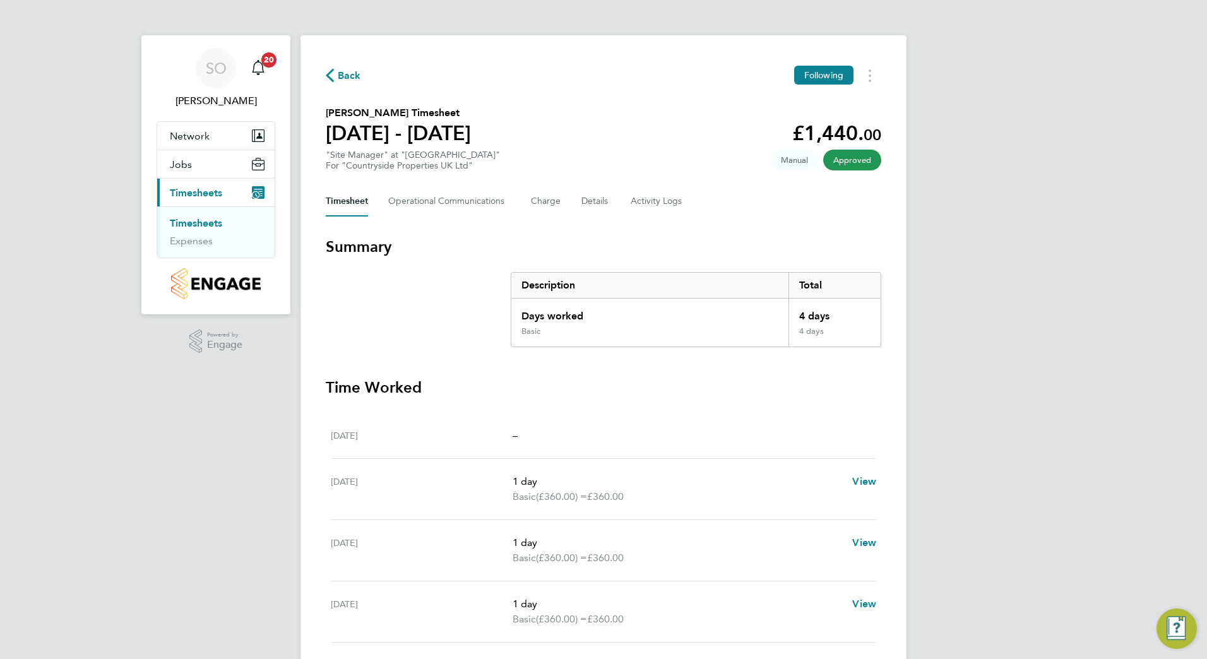
click at [347, 74] on span "Back" at bounding box center [349, 75] width 23 height 15
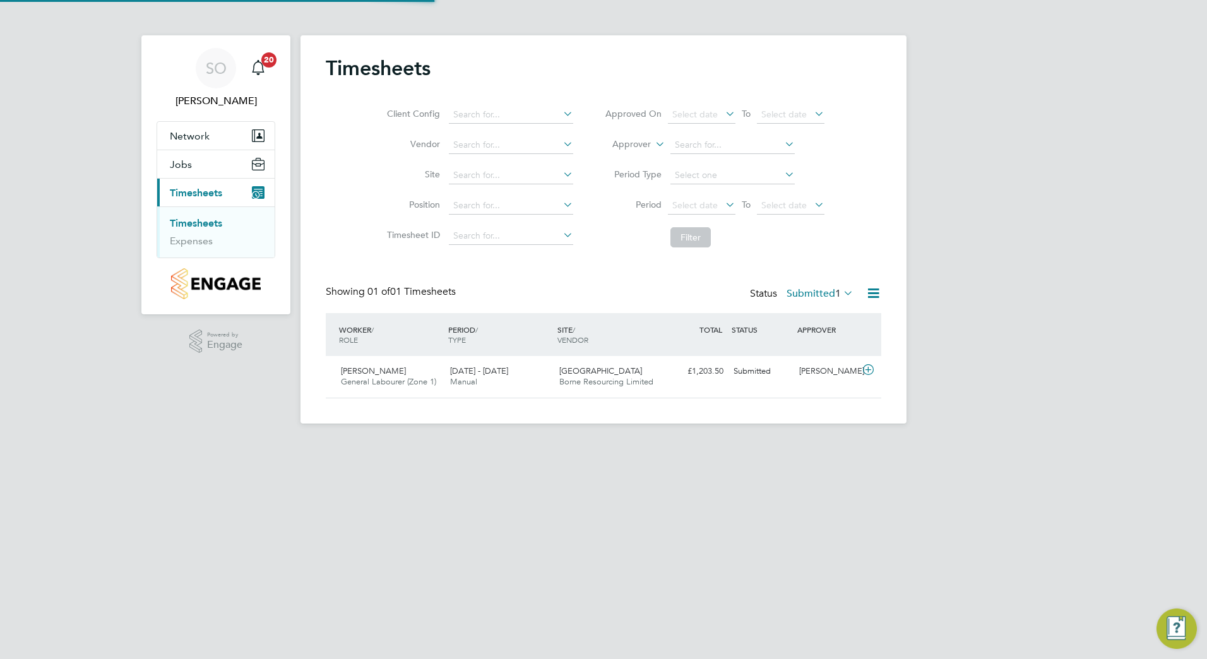
scroll to position [32, 110]
click at [519, 376] on div "15 - 21 Sep 2025 Manual" at bounding box center [499, 377] width 109 height 32
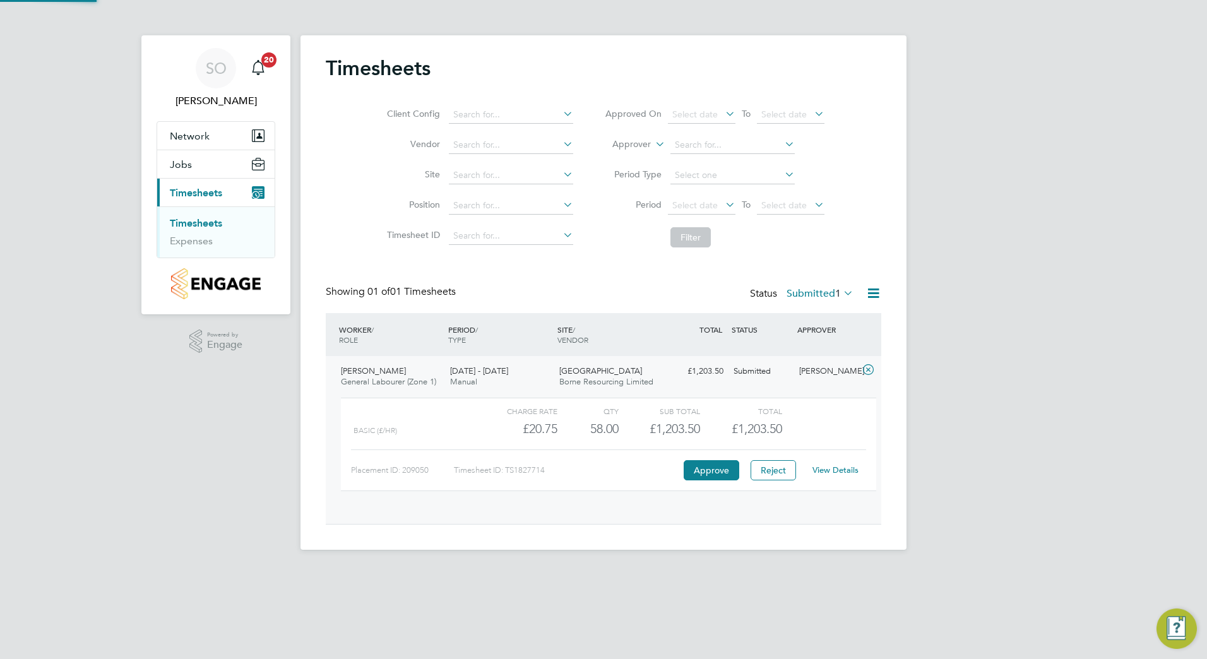
scroll to position [21, 123]
click at [706, 468] on button "Approve" at bounding box center [712, 470] width 56 height 20
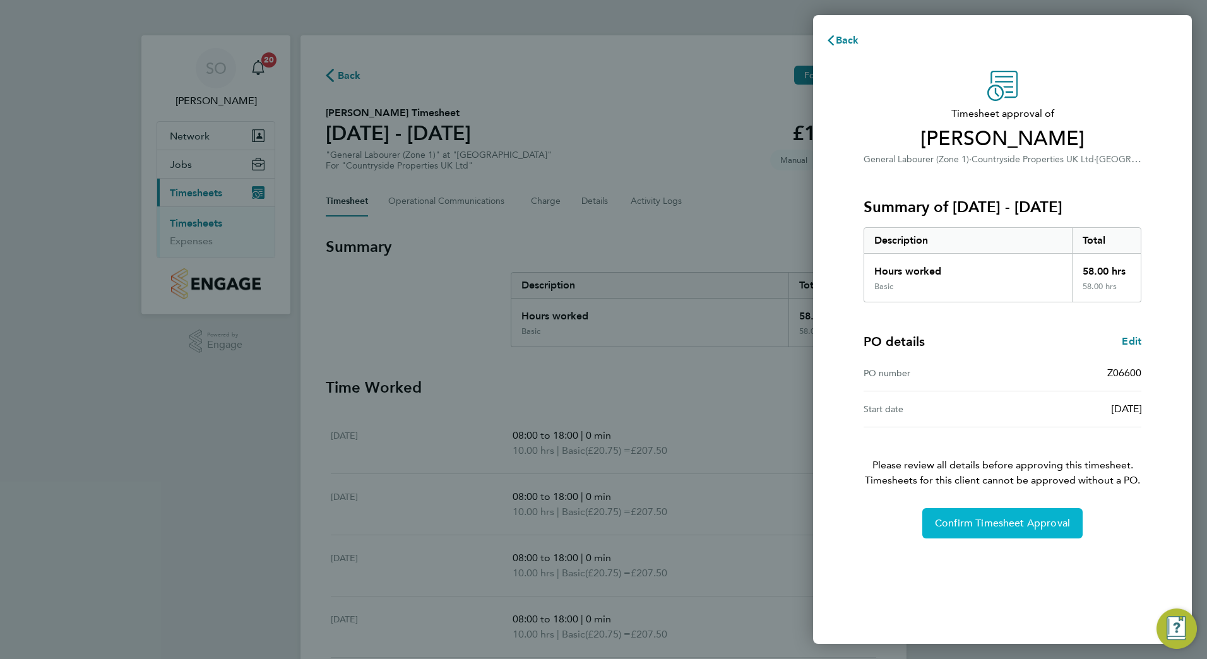
click at [992, 525] on span "Confirm Timesheet Approval" at bounding box center [1002, 523] width 135 height 13
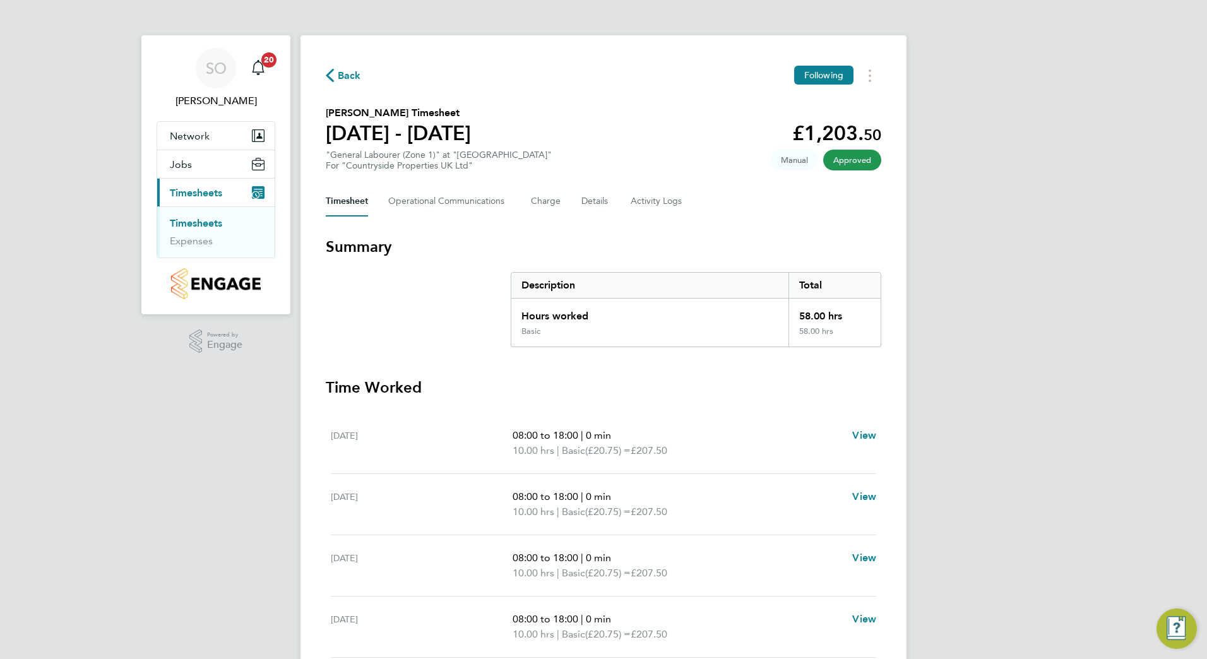
click at [347, 74] on span "Back" at bounding box center [349, 75] width 23 height 15
